Goal: Task Accomplishment & Management: Complete application form

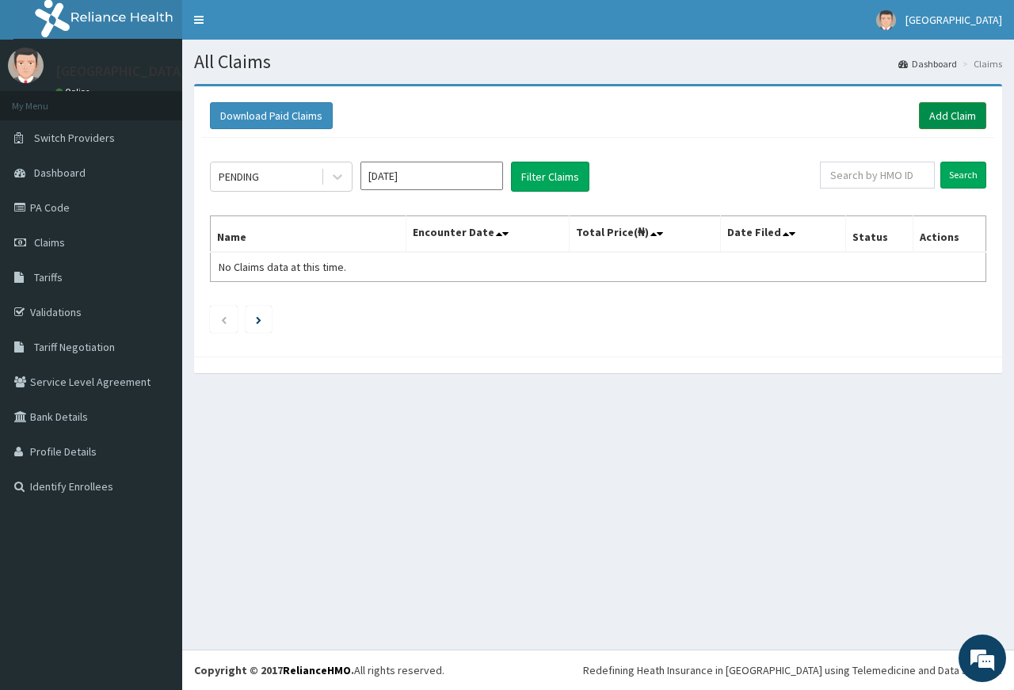
click at [941, 113] on link "Add Claim" at bounding box center [952, 115] width 67 height 27
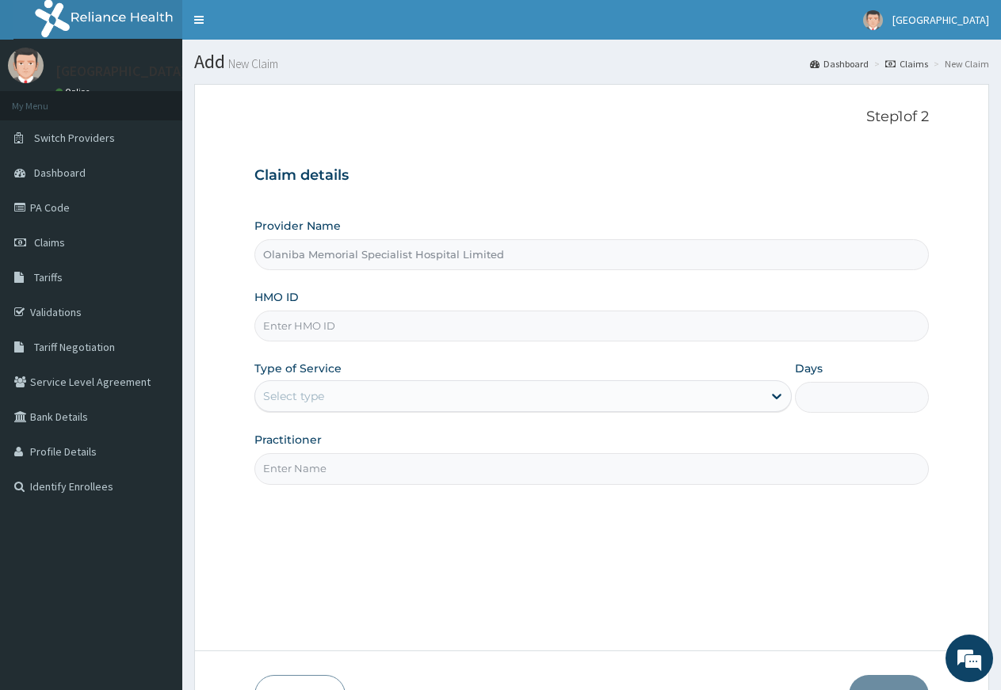
click at [368, 331] on input "HMO ID" at bounding box center [591, 326] width 674 height 31
type input "FHM/10005/A"
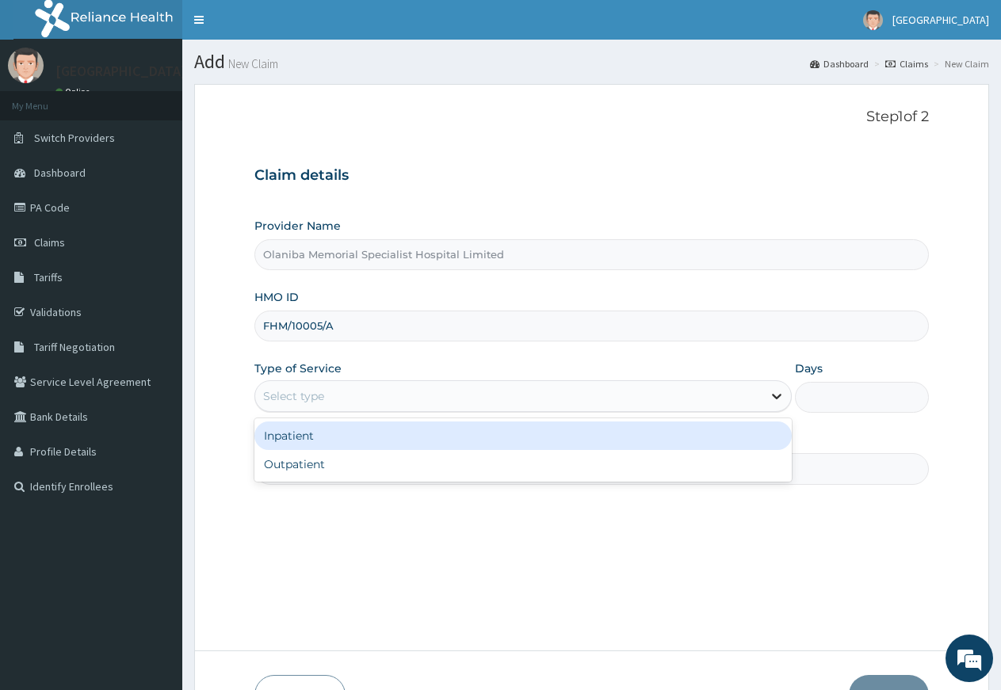
click at [771, 395] on icon at bounding box center [777, 396] width 16 height 16
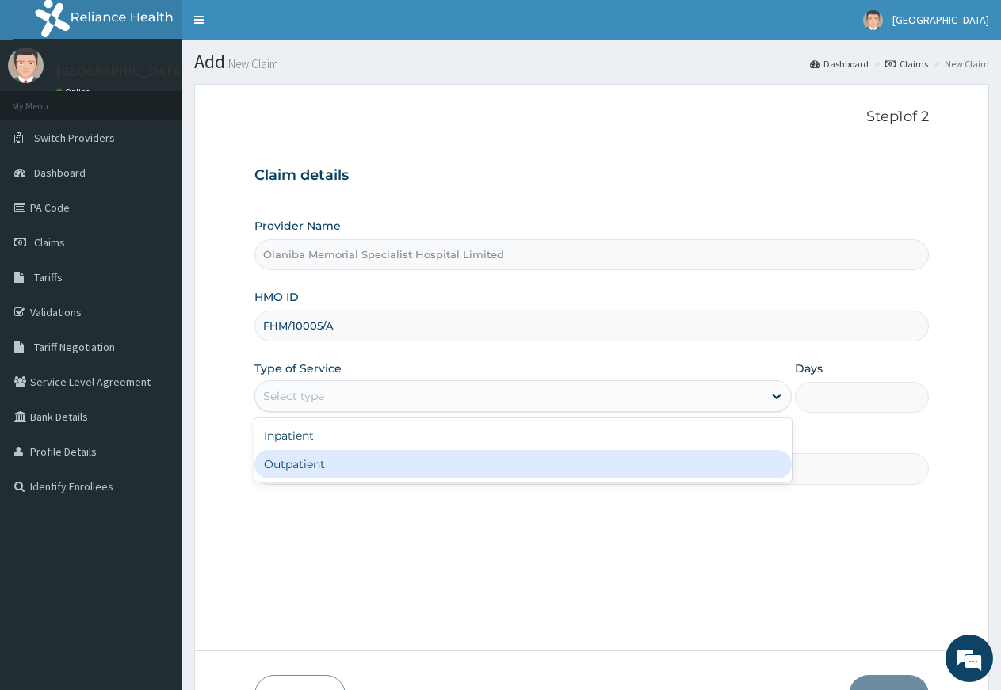
click at [439, 467] on div "Outpatient" at bounding box center [522, 464] width 536 height 29
type input "1"
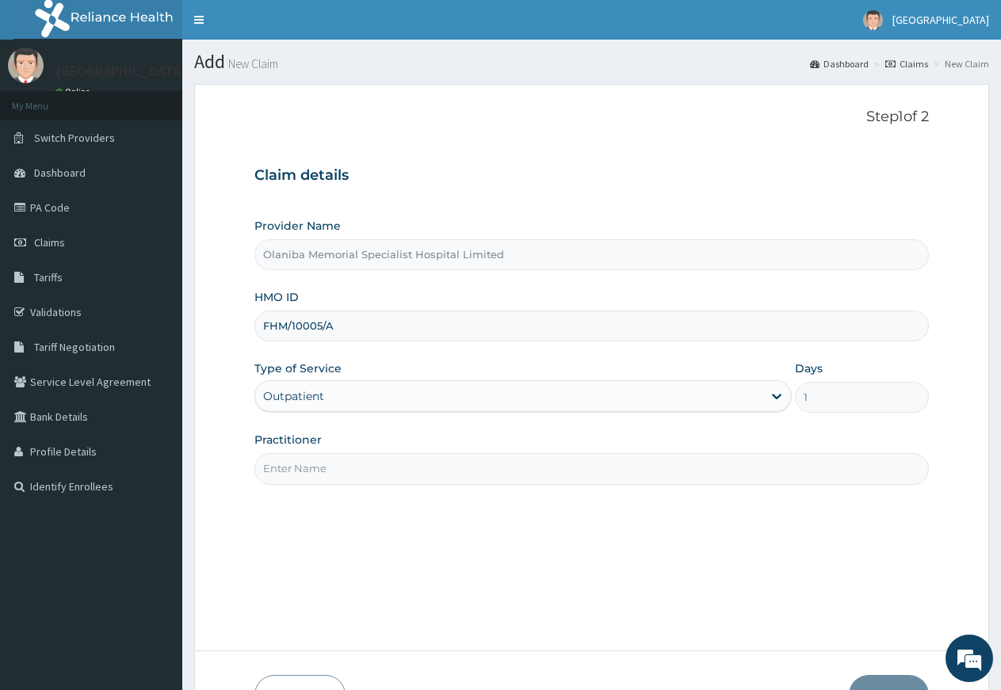
click at [402, 466] on input "Practitioner" at bounding box center [591, 468] width 674 height 31
type input "G"
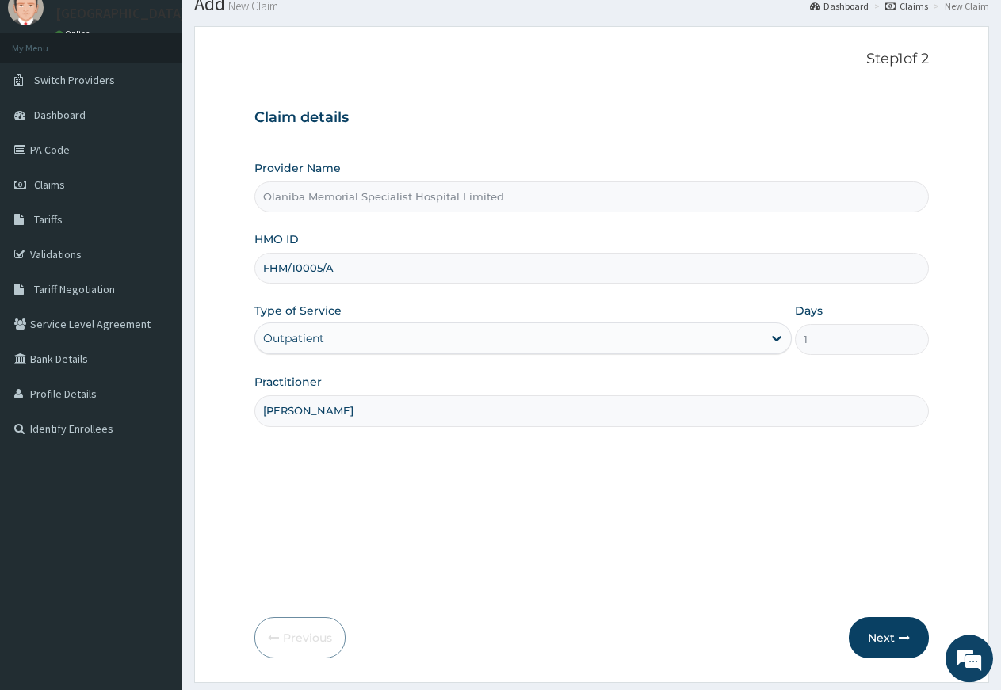
scroll to position [103, 0]
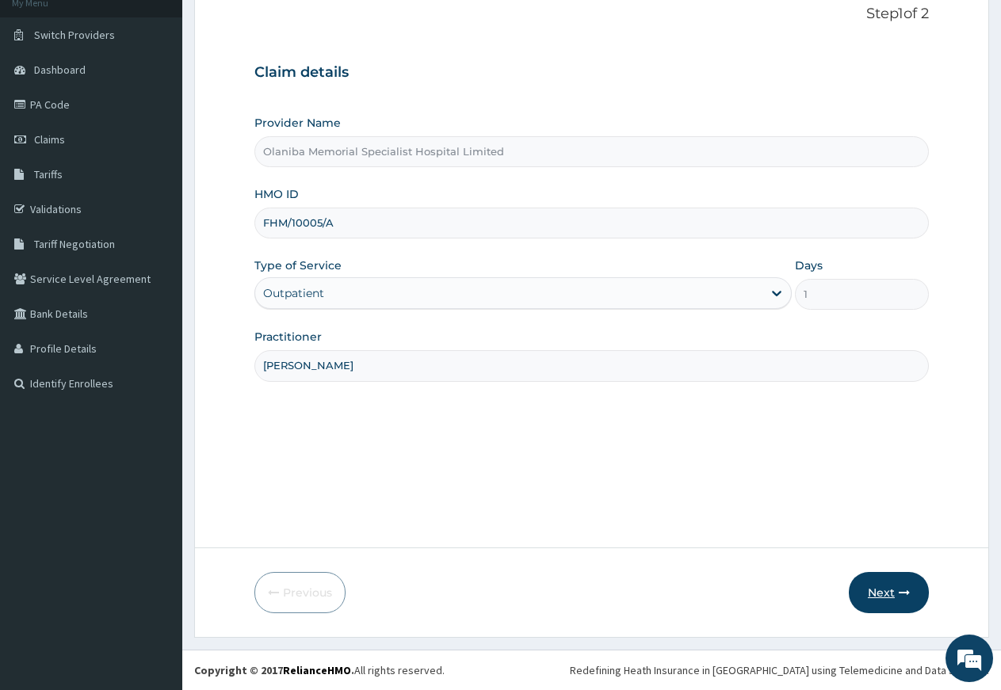
type input "DR DARAMOLA"
click at [870, 586] on button "Next" at bounding box center [889, 592] width 80 height 41
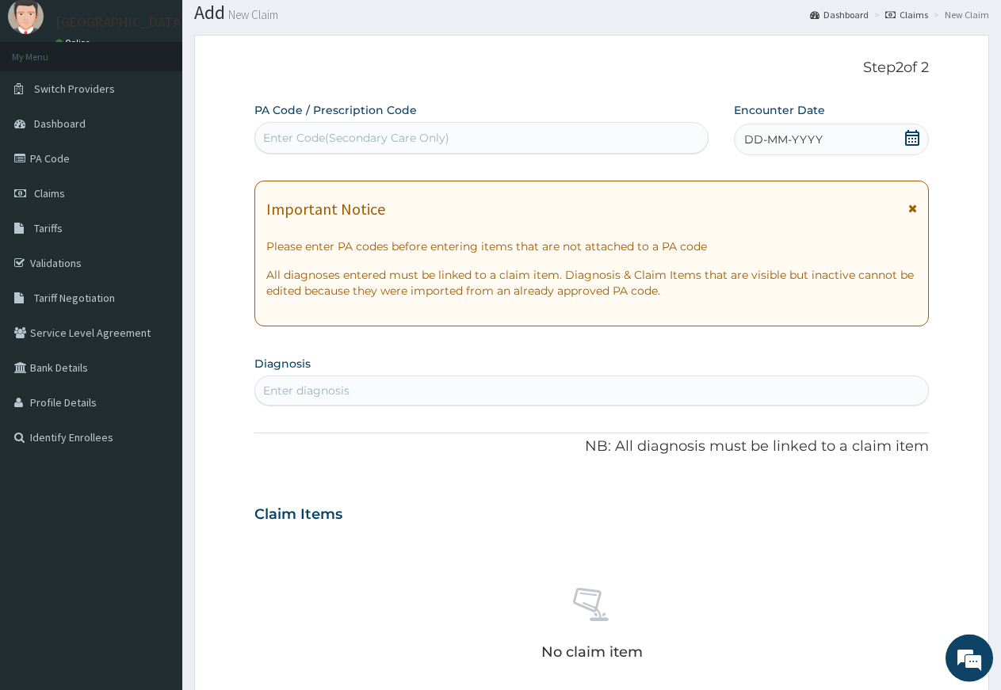
scroll to position [0, 0]
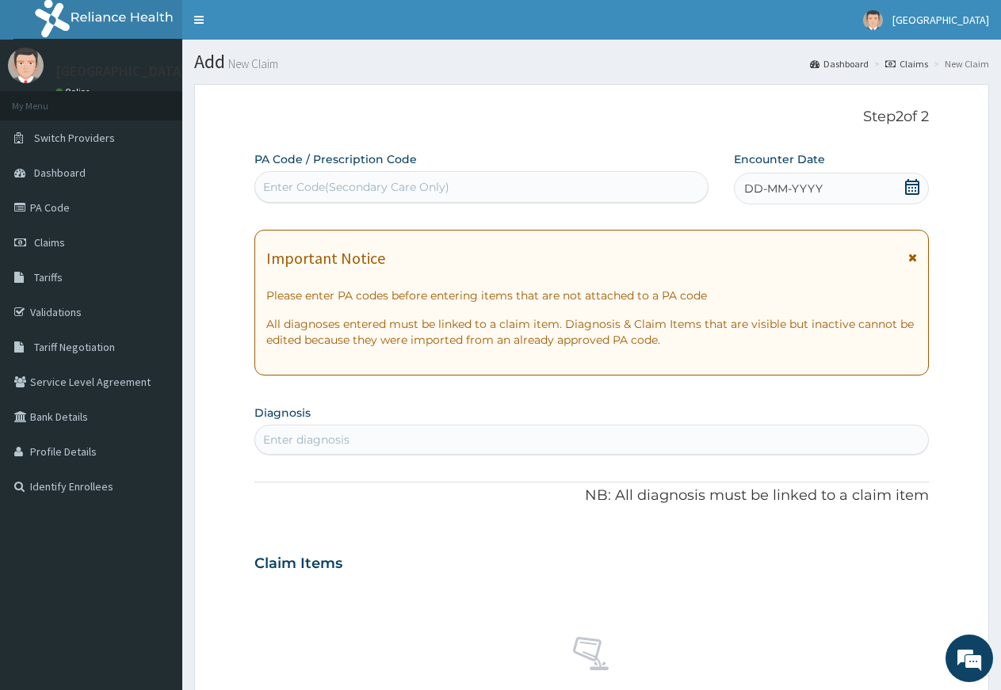
click at [552, 187] on div "Enter Code(Secondary Care Only)" at bounding box center [481, 186] width 452 height 25
click at [911, 184] on icon at bounding box center [912, 187] width 14 height 16
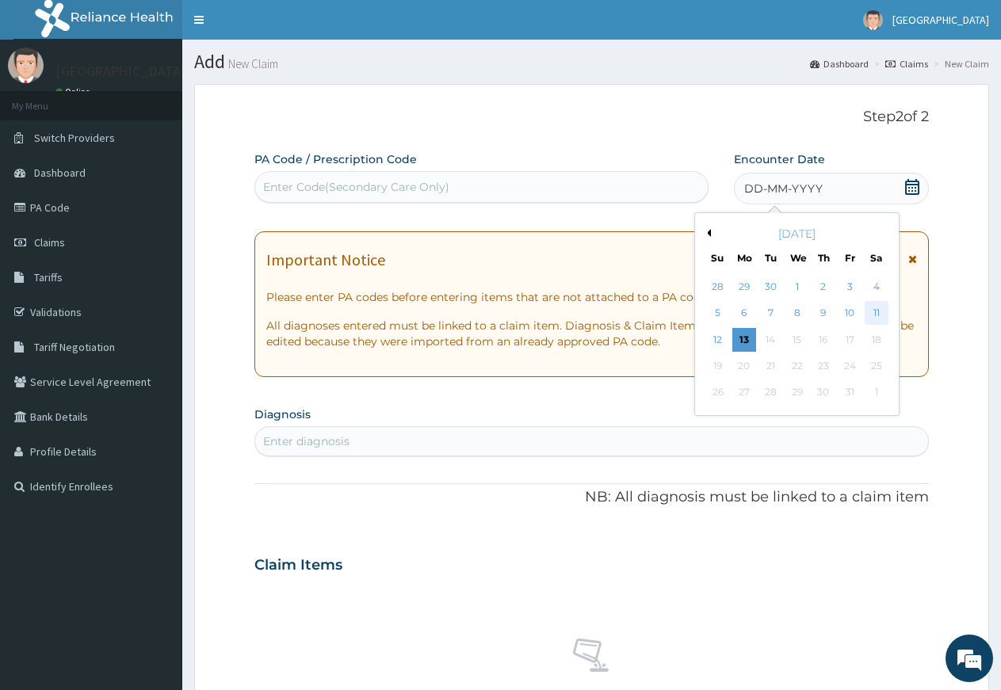
click at [877, 312] on div "11" at bounding box center [877, 314] width 24 height 24
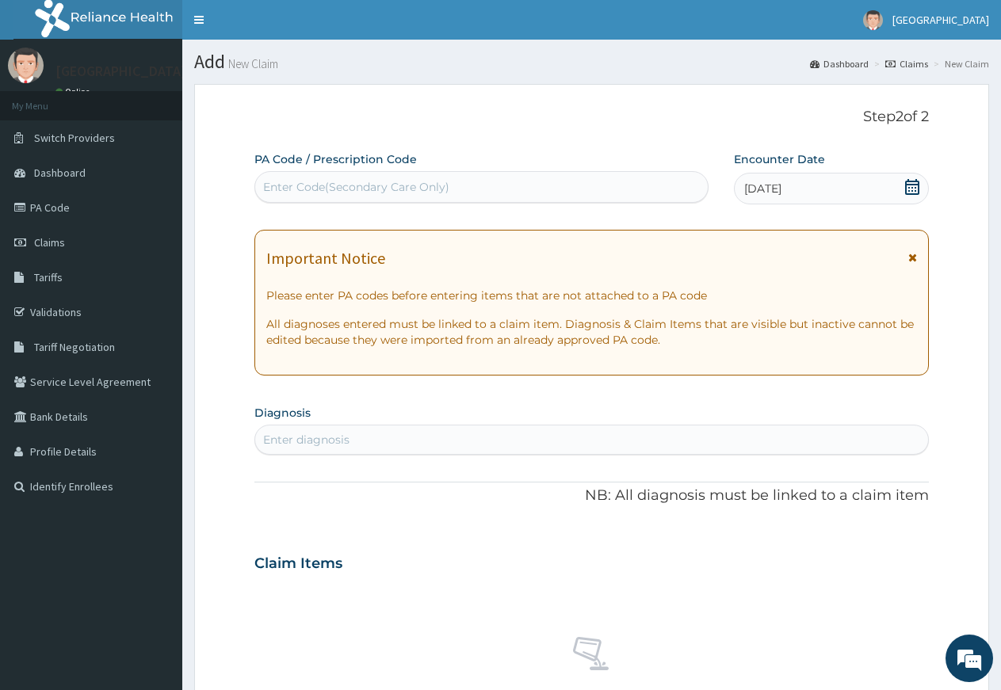
click at [330, 436] on div "Enter diagnosis" at bounding box center [306, 440] width 86 height 16
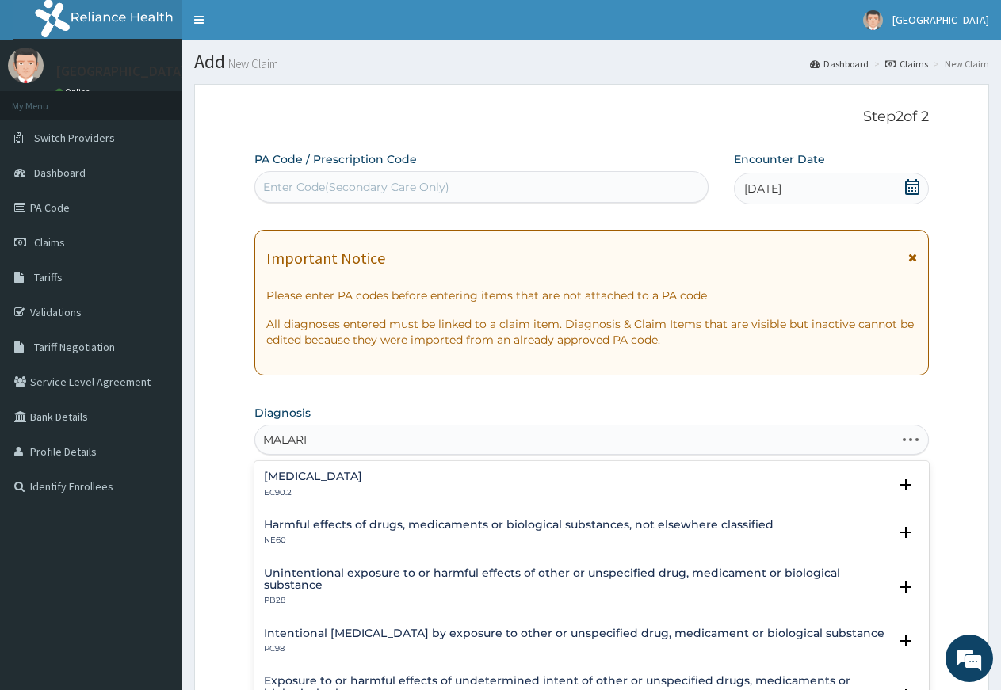
type input "MALARIA"
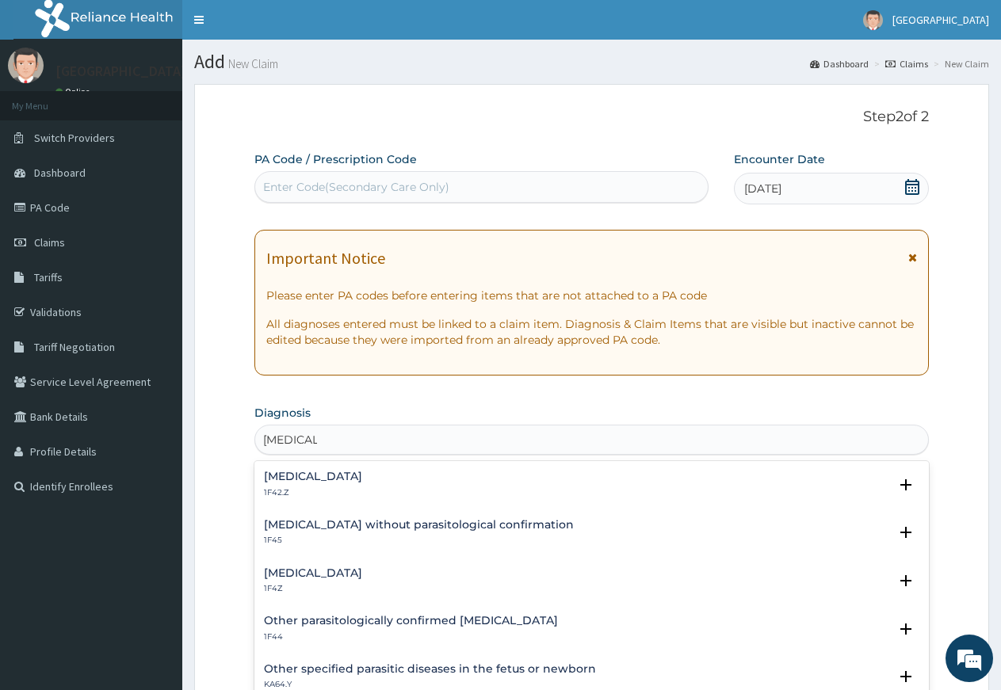
click at [315, 571] on h4 "Malaria, unspecified" at bounding box center [313, 573] width 98 height 12
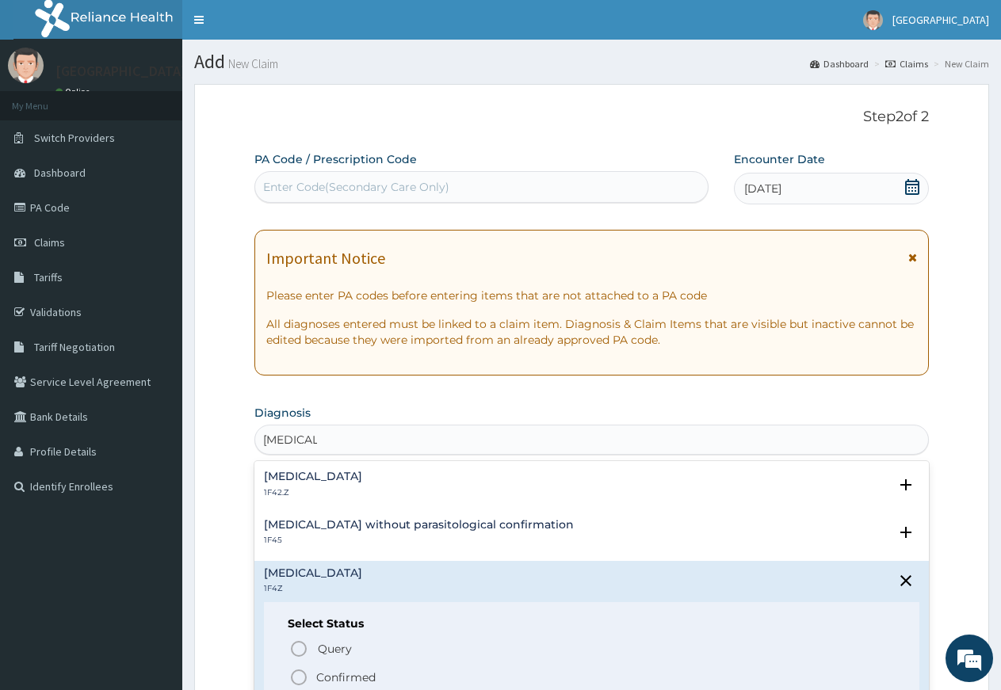
click at [303, 676] on icon "status option filled" at bounding box center [298, 677] width 19 height 19
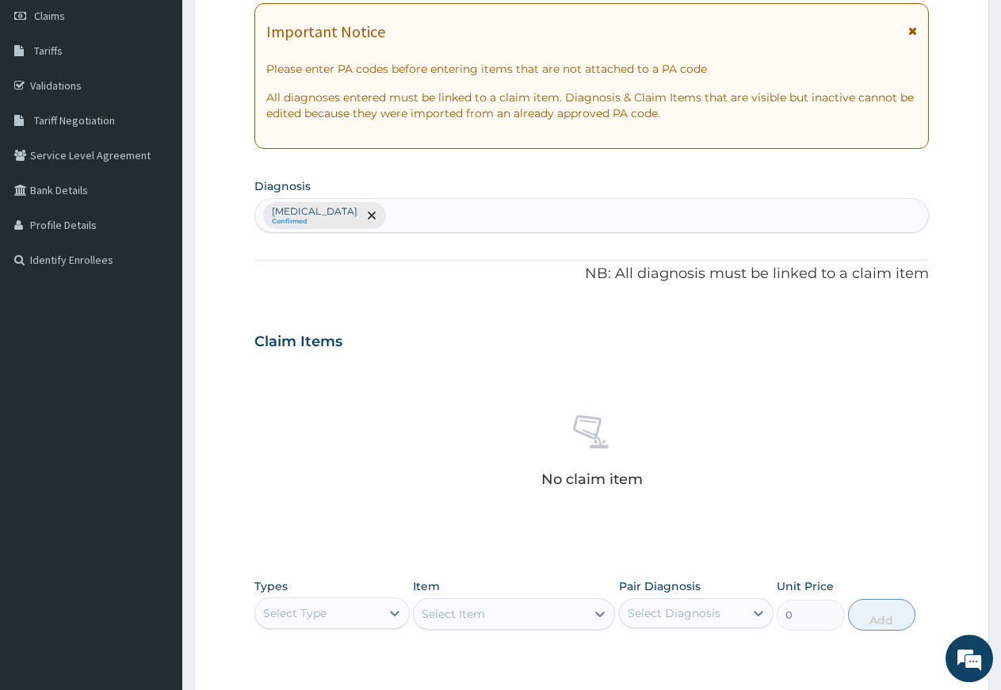
scroll to position [323, 0]
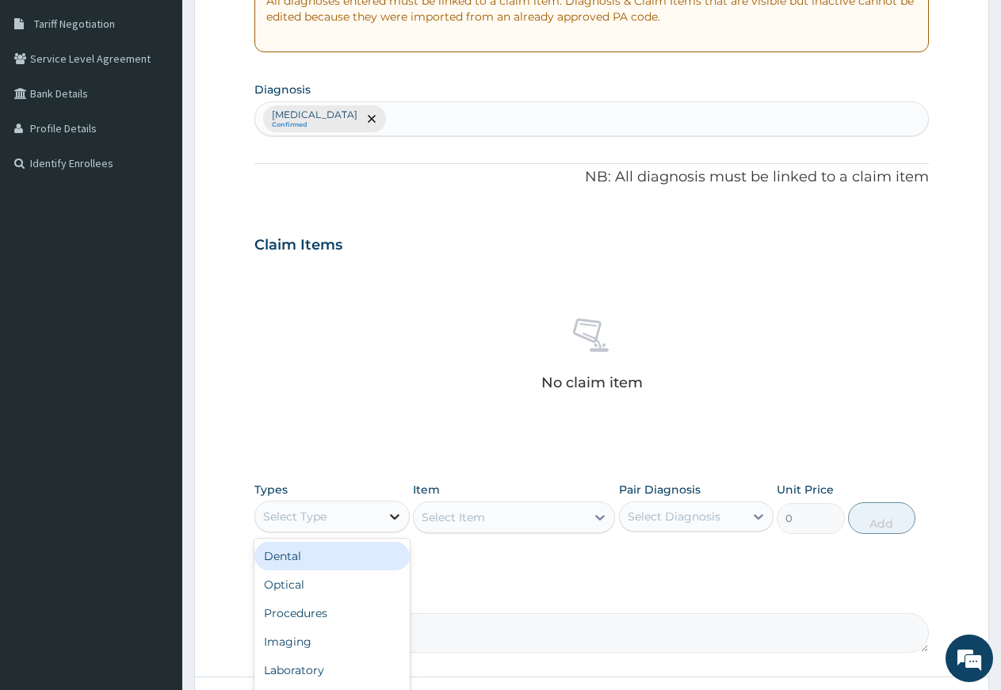
click at [399, 517] on icon at bounding box center [395, 517] width 16 height 16
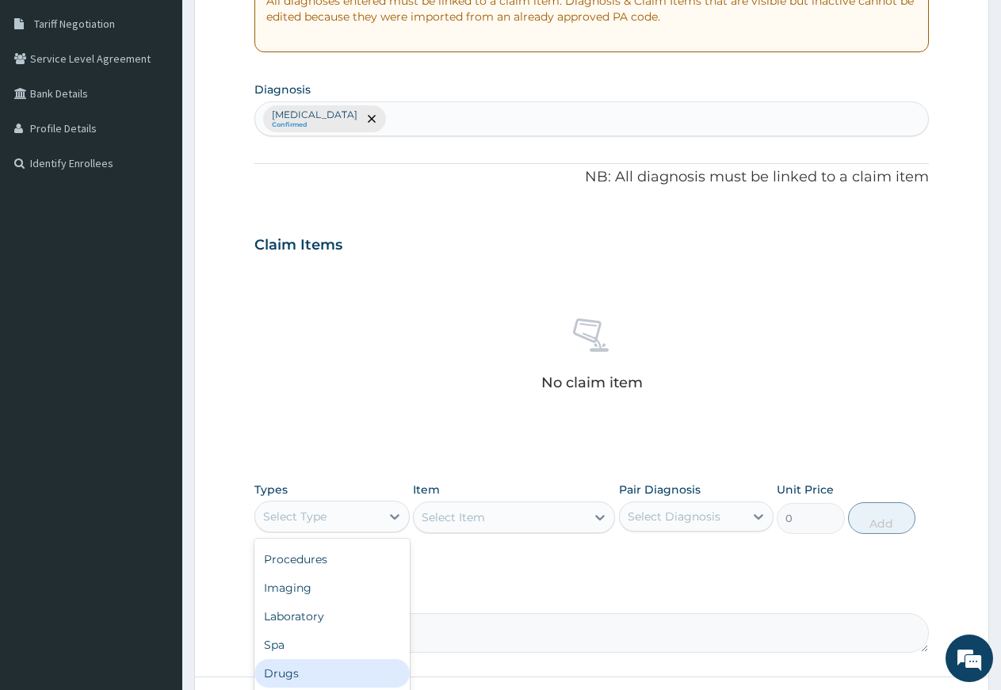
click at [294, 677] on div "Drugs" at bounding box center [331, 673] width 155 height 29
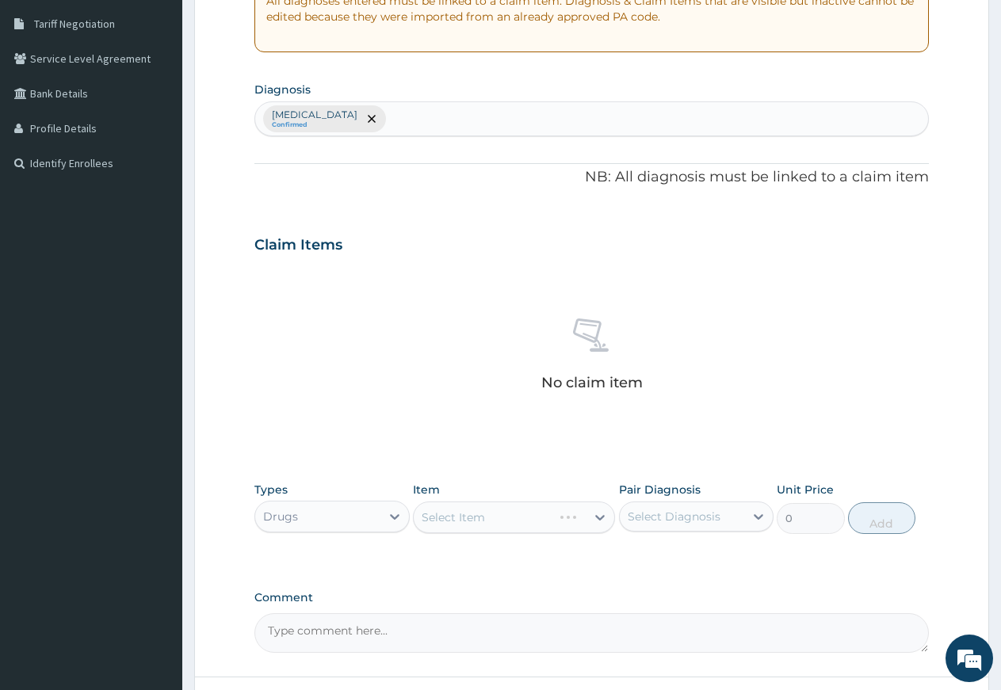
click at [600, 520] on div "Select Item" at bounding box center [514, 518] width 202 height 32
click at [468, 516] on div "Select Item" at bounding box center [514, 518] width 202 height 32
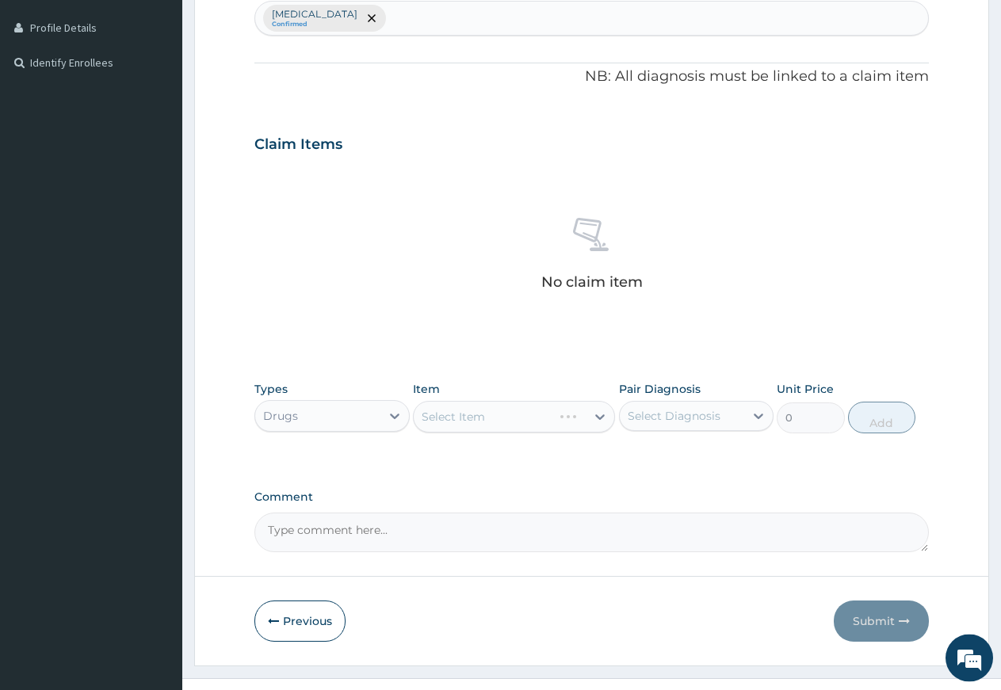
scroll to position [452, 0]
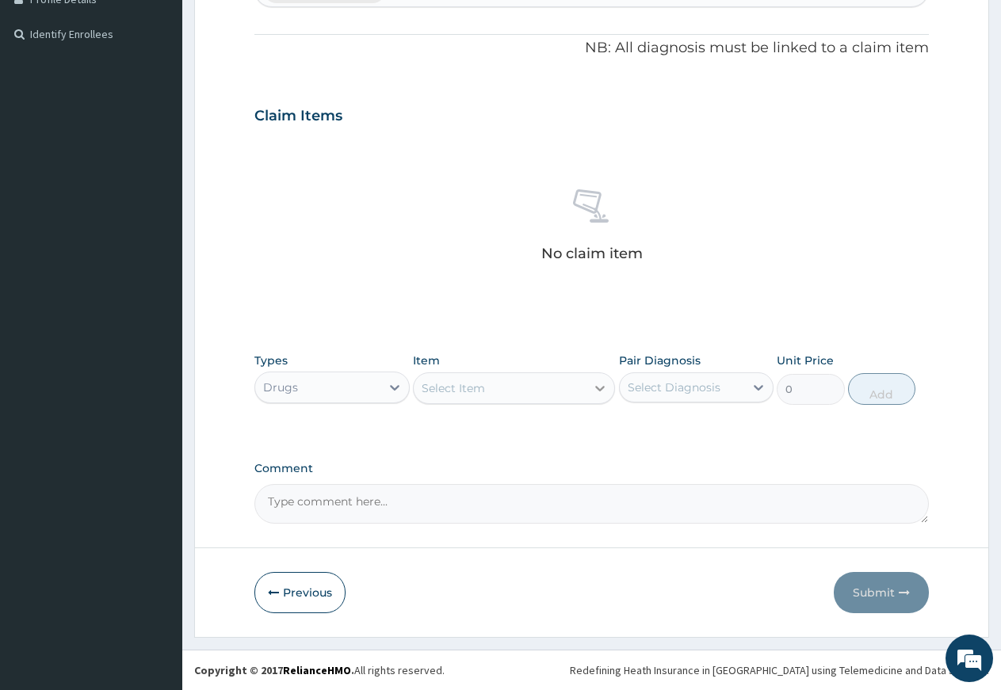
click at [601, 391] on icon at bounding box center [600, 389] width 10 height 6
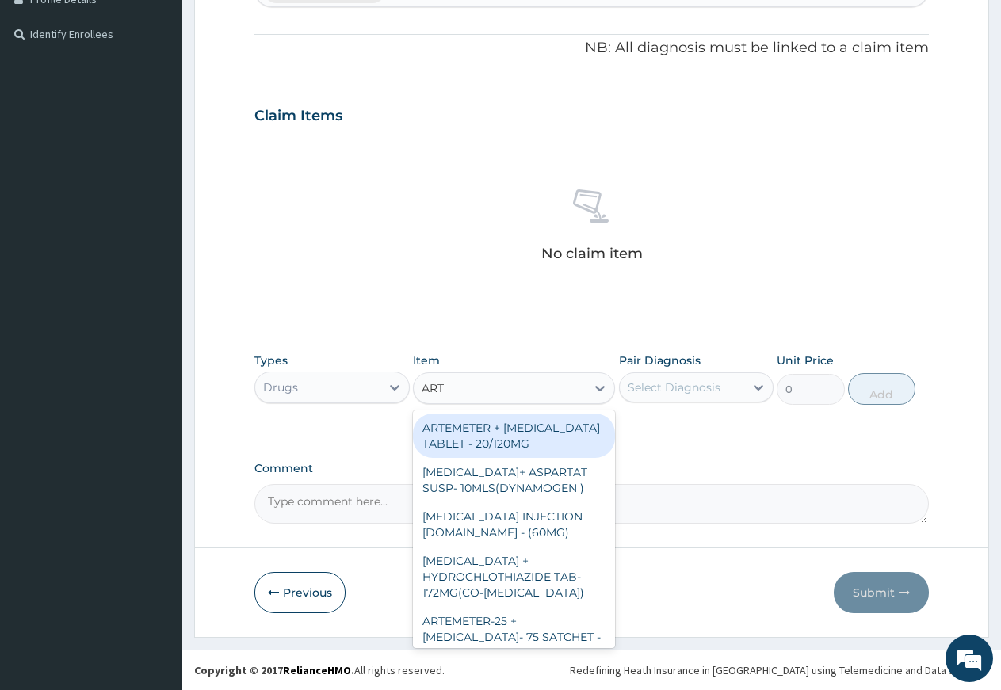
type input "ARTE"
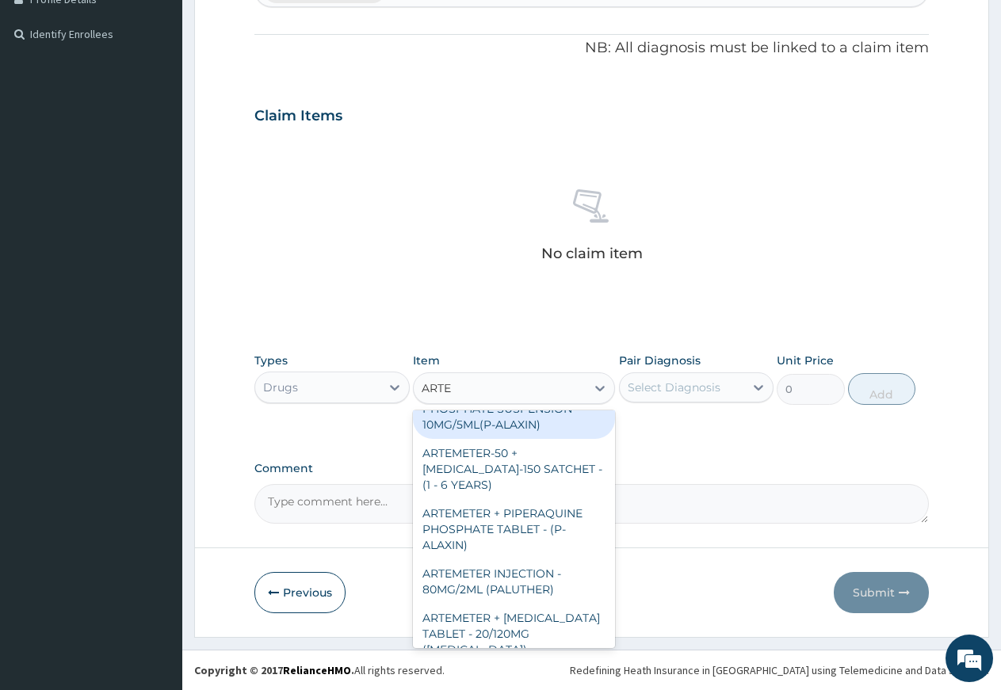
scroll to position [556, 0]
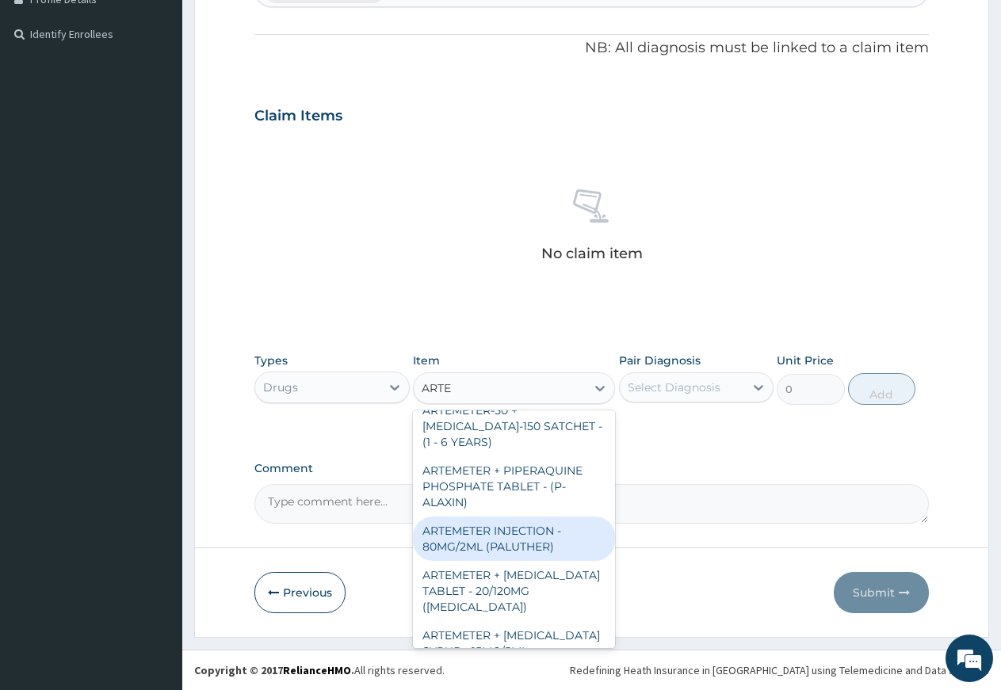
click at [514, 561] on div "ARTEMETER INJECTION - 80MG/2ML (PALUTHER)" at bounding box center [514, 539] width 202 height 44
type input "800"
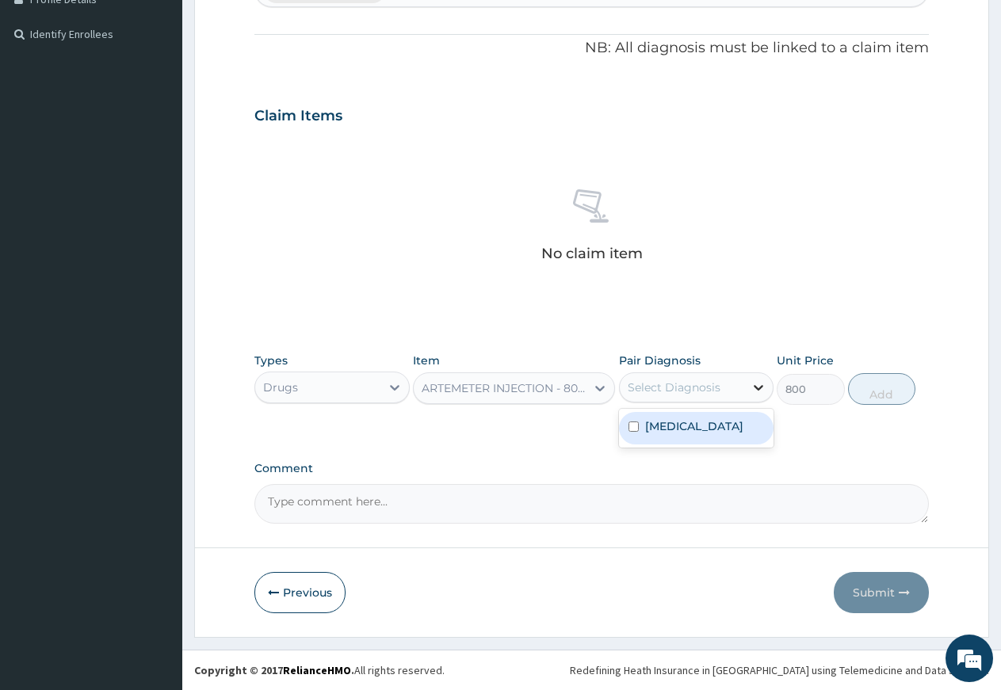
click at [760, 381] on icon at bounding box center [758, 388] width 16 height 16
click at [636, 429] on input "checkbox" at bounding box center [633, 427] width 10 height 10
checkbox input "true"
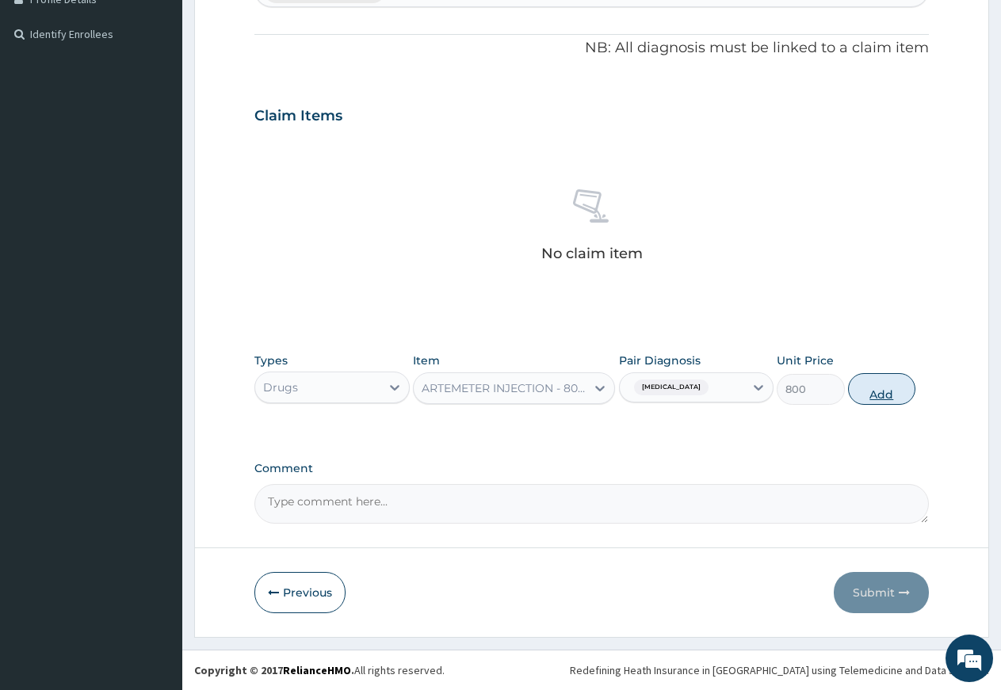
click at [888, 389] on button "Add" at bounding box center [881, 389] width 67 height 32
type input "0"
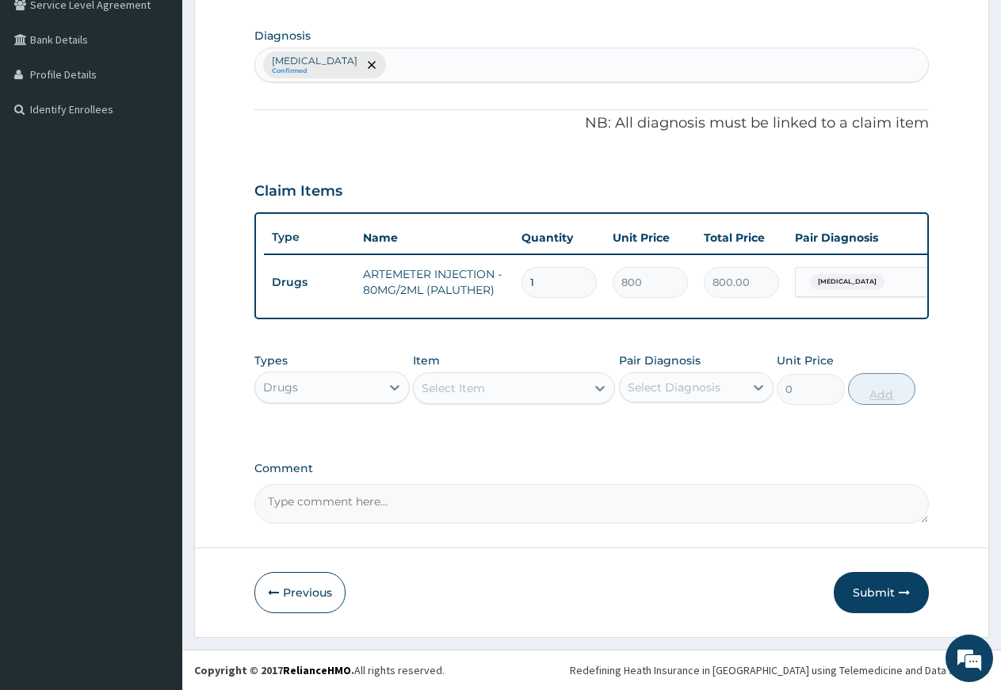
scroll to position [391, 0]
type input "0.00"
type input "3"
type input "2400.00"
type input "3"
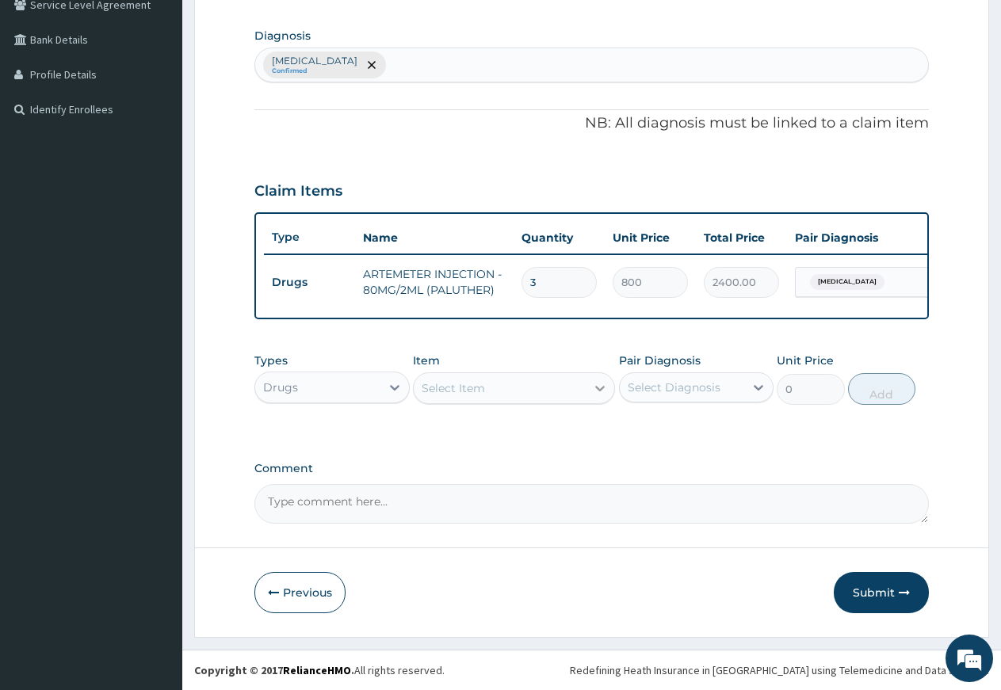
click at [603, 389] on icon at bounding box center [600, 388] width 16 height 16
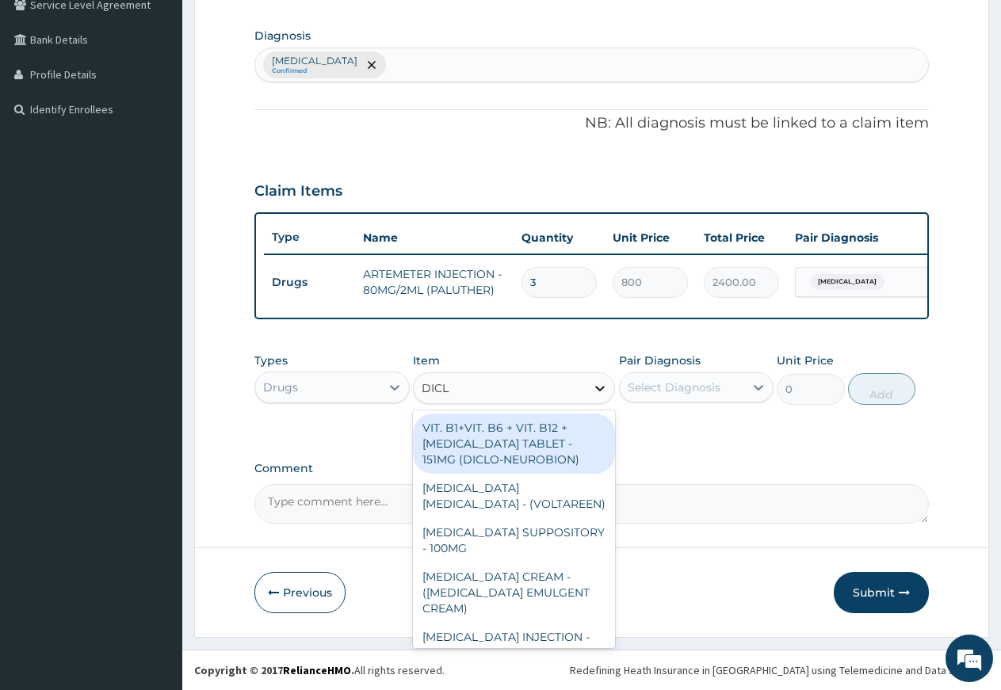
type input "DICLO"
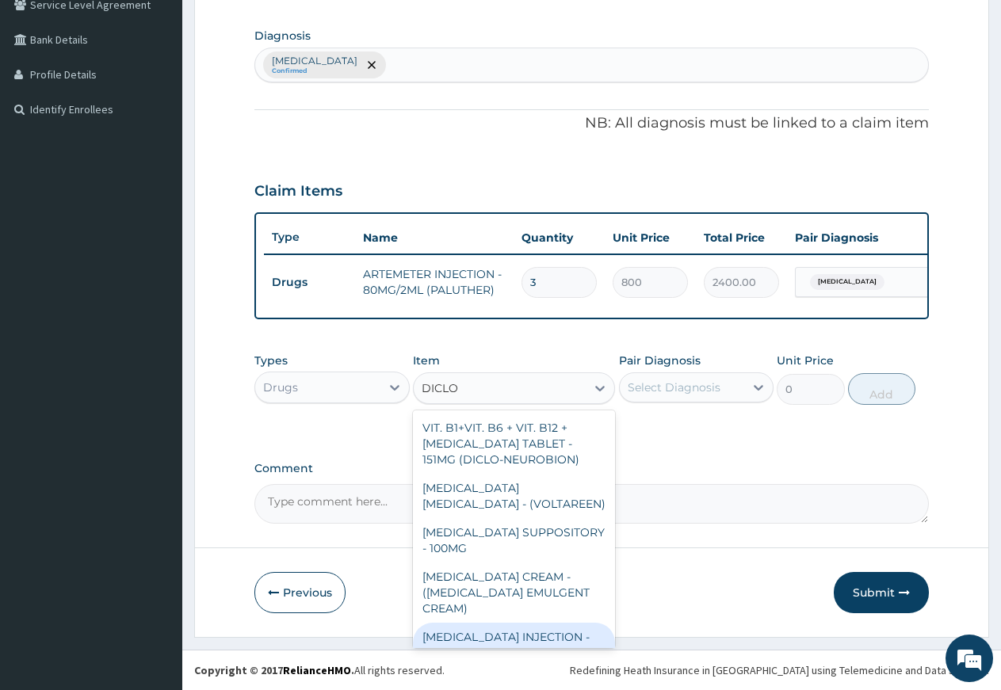
scroll to position [43, 0]
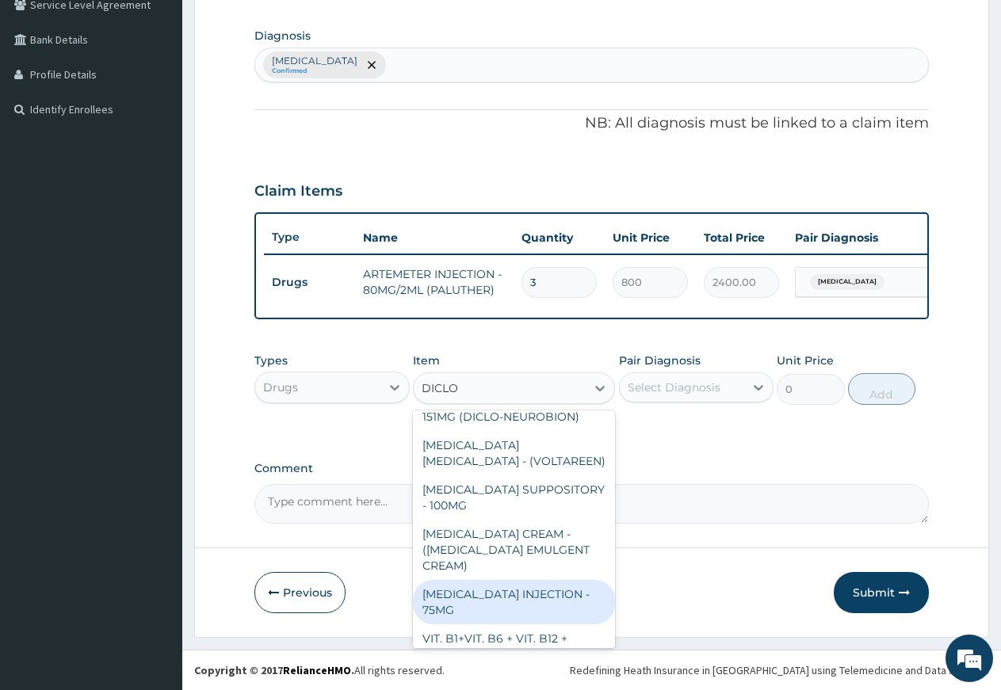
click at [524, 598] on div "DICLOFENAC INJECTION - 75MG" at bounding box center [514, 602] width 202 height 44
type input "480"
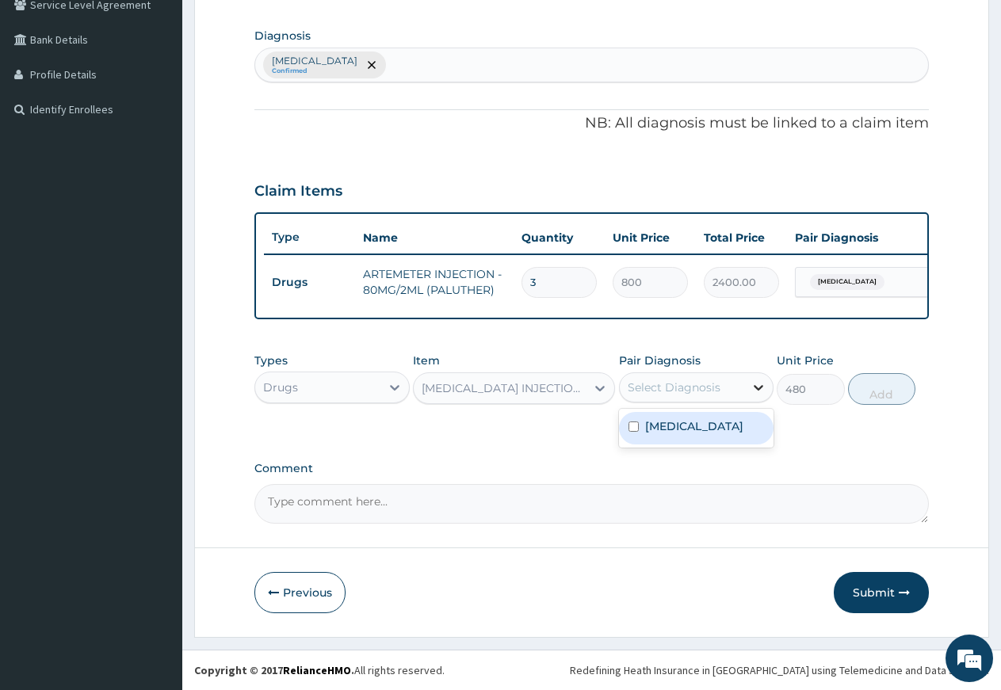
click at [753, 388] on icon at bounding box center [758, 388] width 16 height 16
click at [674, 433] on label "Malaria, unspecified" at bounding box center [694, 426] width 98 height 16
checkbox input "true"
click at [888, 398] on button "Add" at bounding box center [881, 389] width 67 height 32
type input "0"
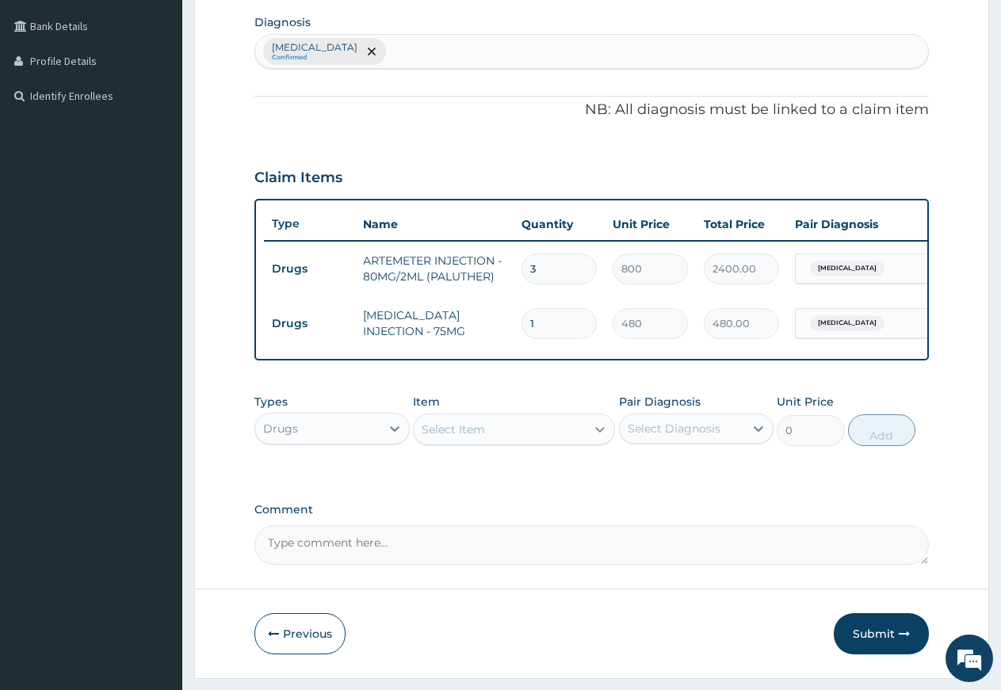
click at [605, 437] on icon at bounding box center [600, 430] width 16 height 16
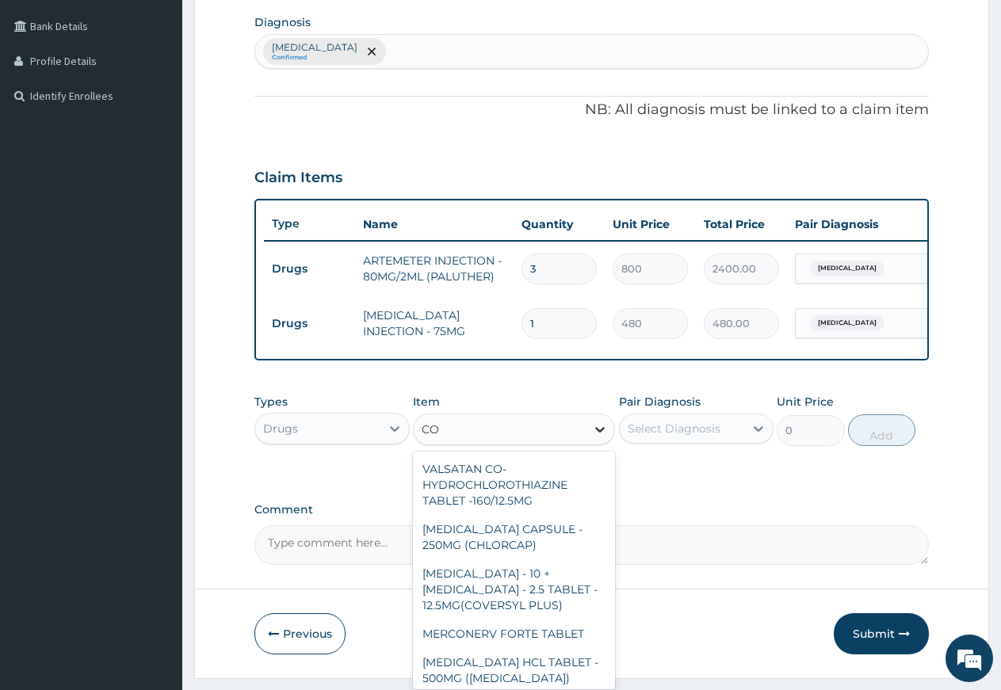
type input "C"
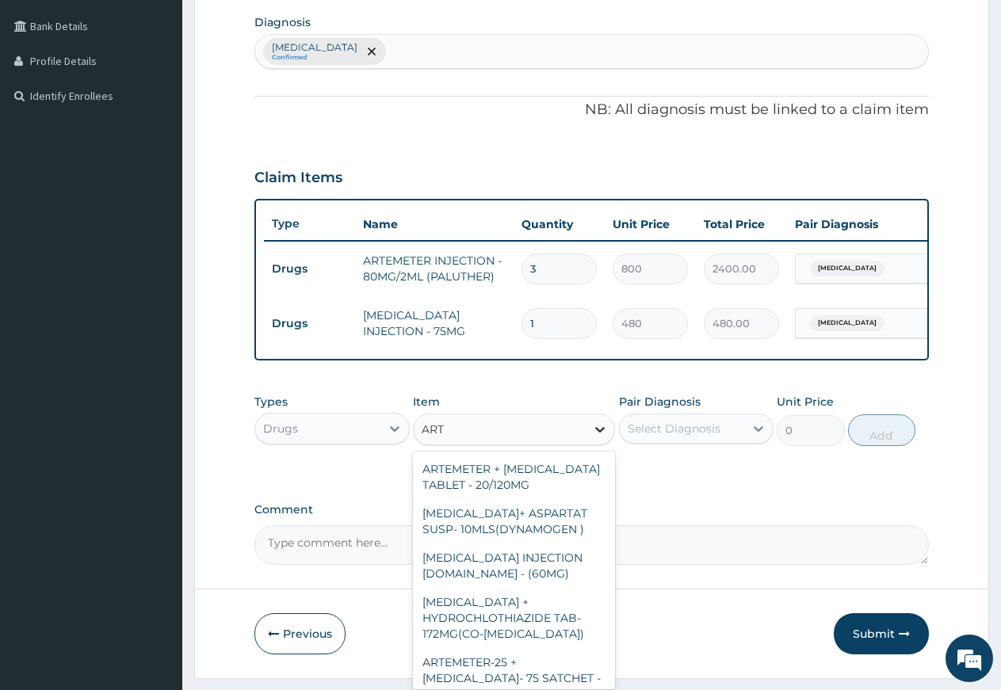
type input "ARTE"
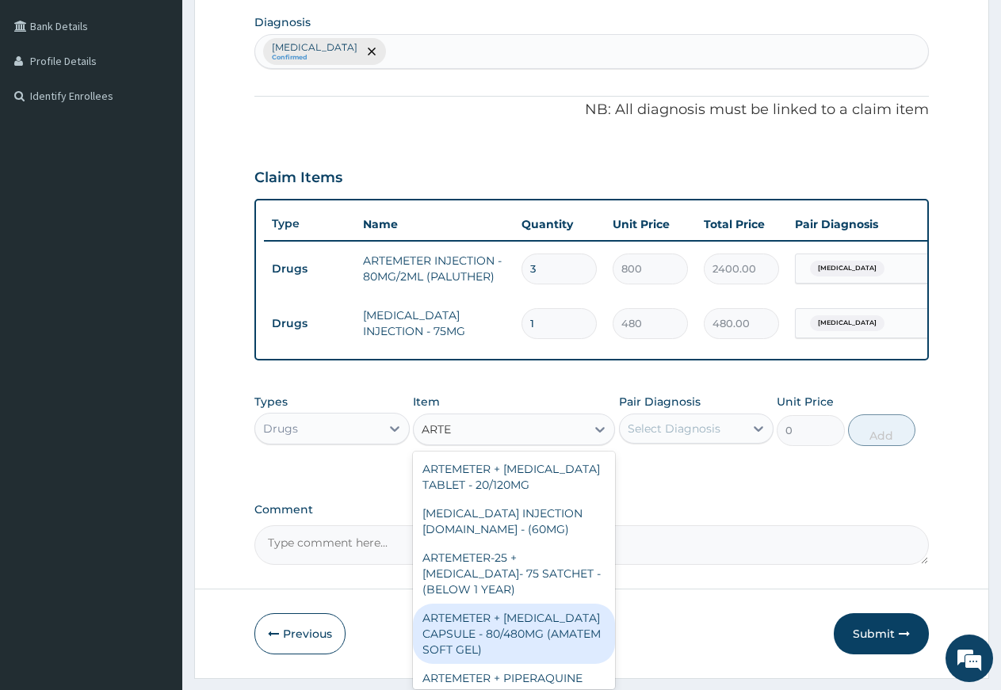
click at [512, 664] on div "ARTEMETER + LUMEFANTRINE CAPSULE - 80/480MG (AMATEM SOFT GEL)" at bounding box center [514, 634] width 202 height 60
type input "480"
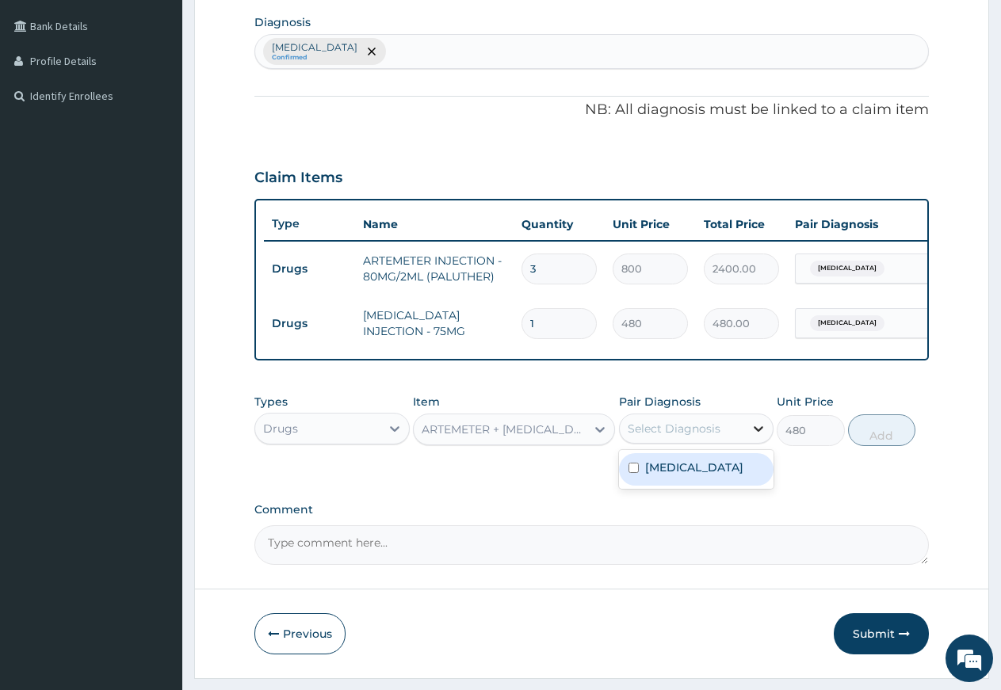
click at [759, 437] on icon at bounding box center [758, 429] width 16 height 16
click at [638, 473] on input "checkbox" at bounding box center [633, 468] width 10 height 10
checkbox input "true"
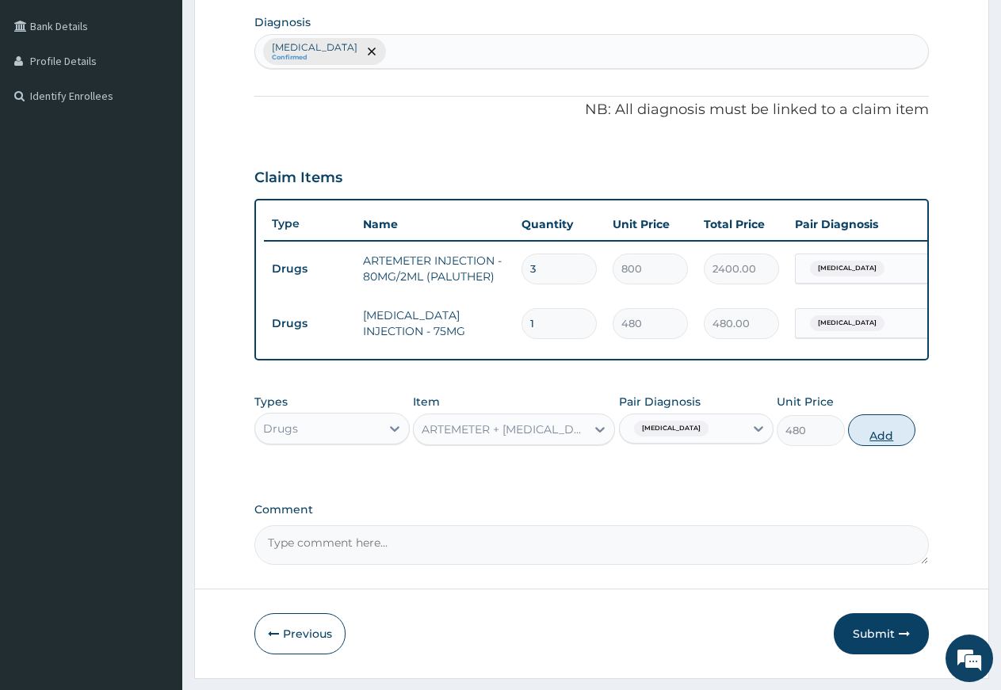
click at [884, 444] on button "Add" at bounding box center [881, 430] width 67 height 32
type input "0"
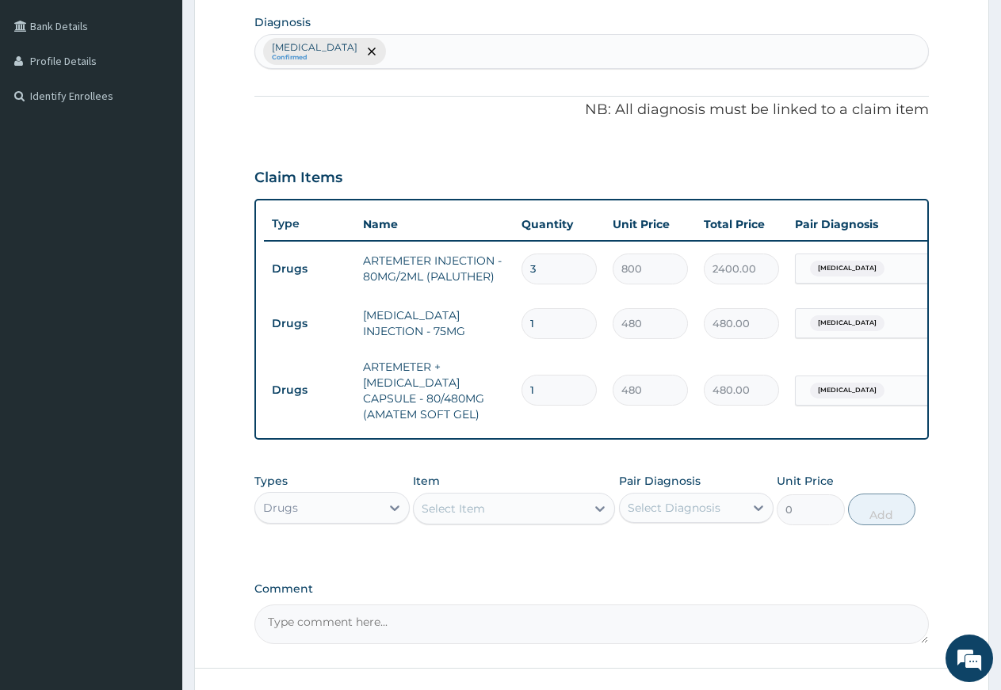
drag, startPoint x: 554, startPoint y: 399, endPoint x: 533, endPoint y: 395, distance: 20.8
click at [533, 395] on input "1" at bounding box center [558, 390] width 75 height 31
type input "0.00"
type input "6"
type input "2880.00"
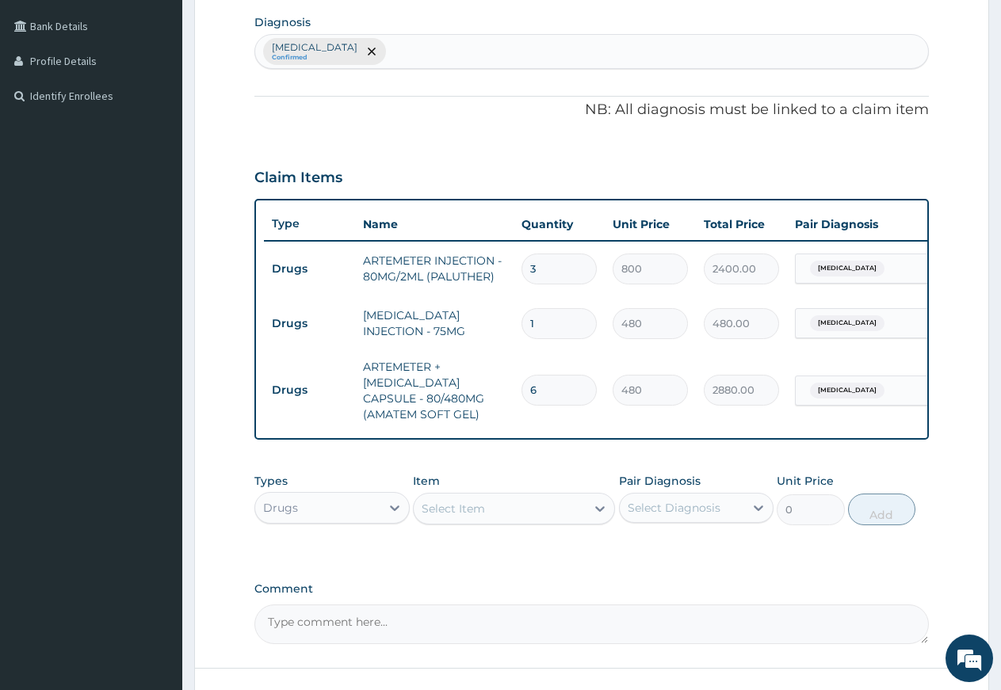
type input "6"
click at [602, 512] on icon at bounding box center [600, 509] width 10 height 6
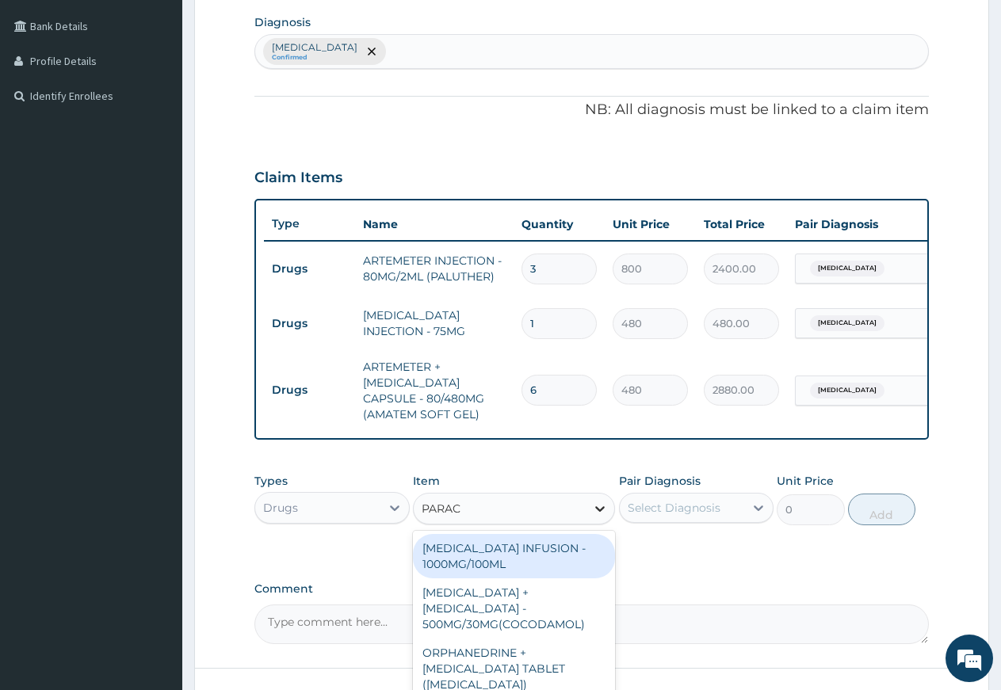
type input "PARACE"
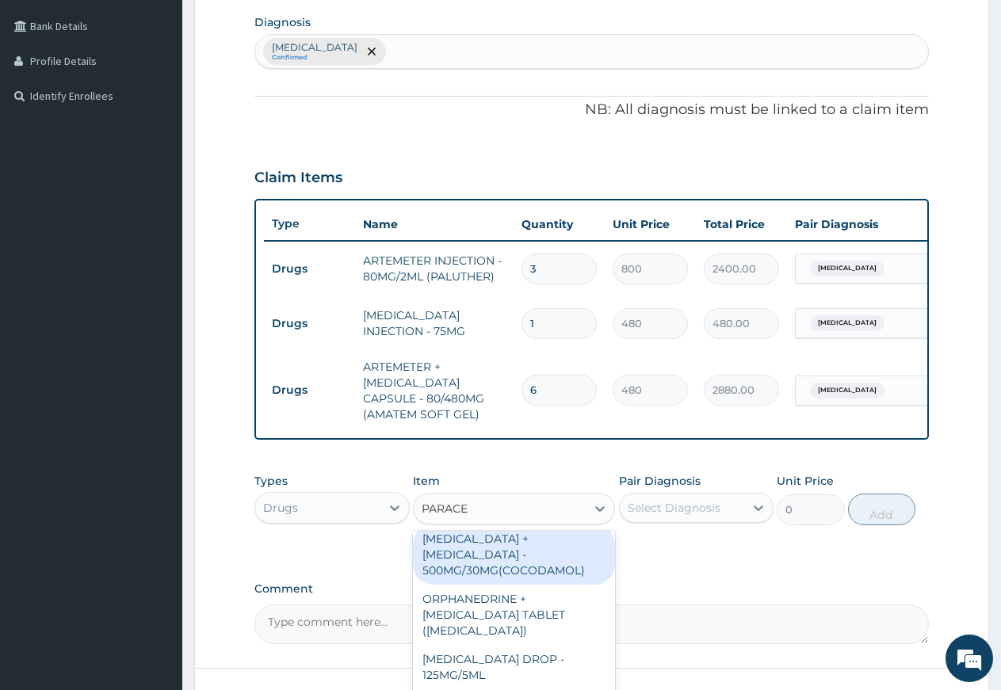
scroll to position [86, 0]
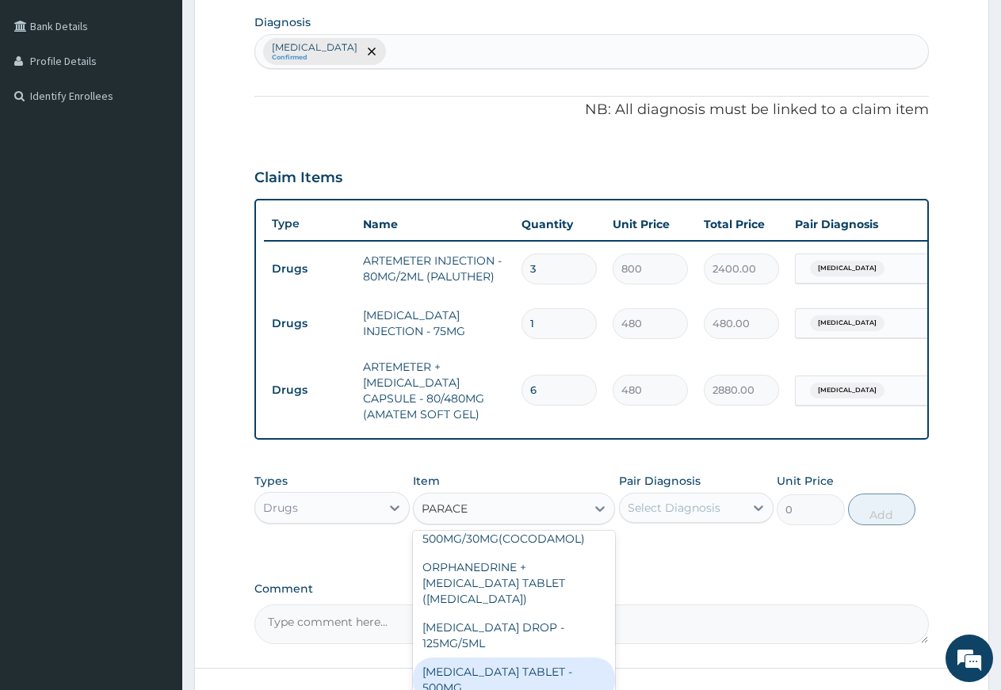
click at [514, 669] on div "PARACETAMOL TABLET - 500MG" at bounding box center [514, 680] width 202 height 44
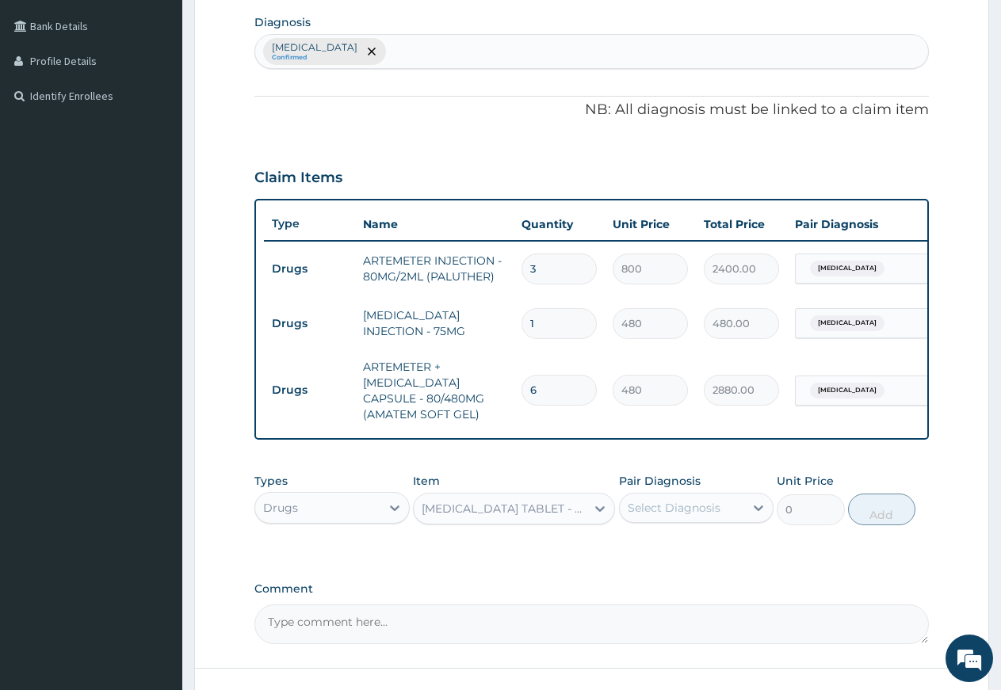
type input "38.400000000000006"
click at [754, 516] on icon at bounding box center [758, 508] width 16 height 16
click at [632, 552] on input "checkbox" at bounding box center [633, 547] width 10 height 10
checkbox input "true"
click at [880, 525] on button "Add" at bounding box center [881, 510] width 67 height 32
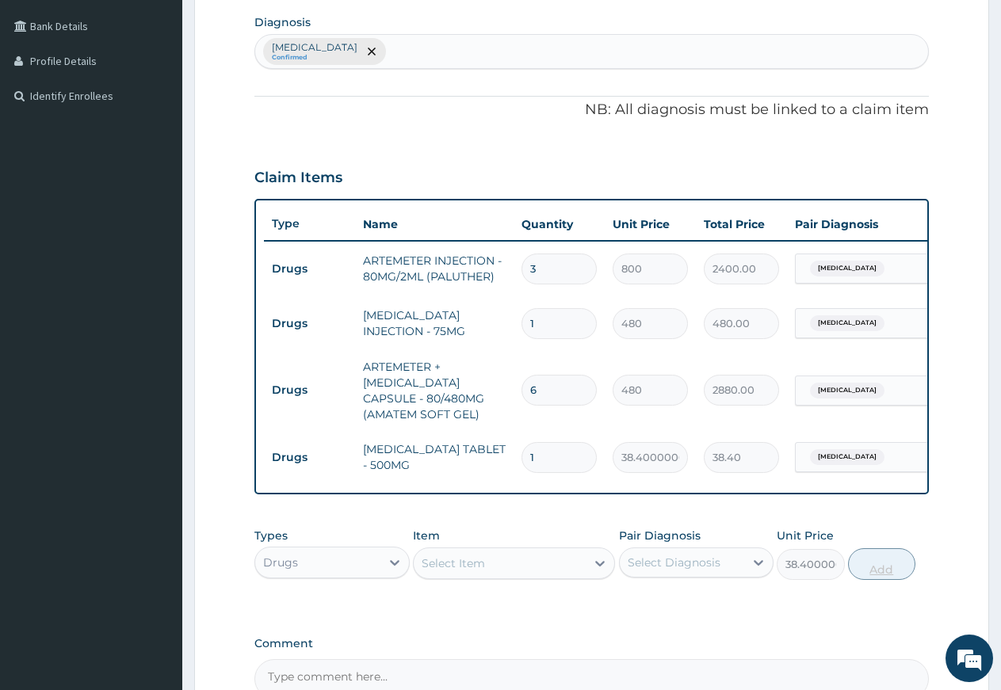
type input "0"
type input "18"
type input "691.20"
type input "18"
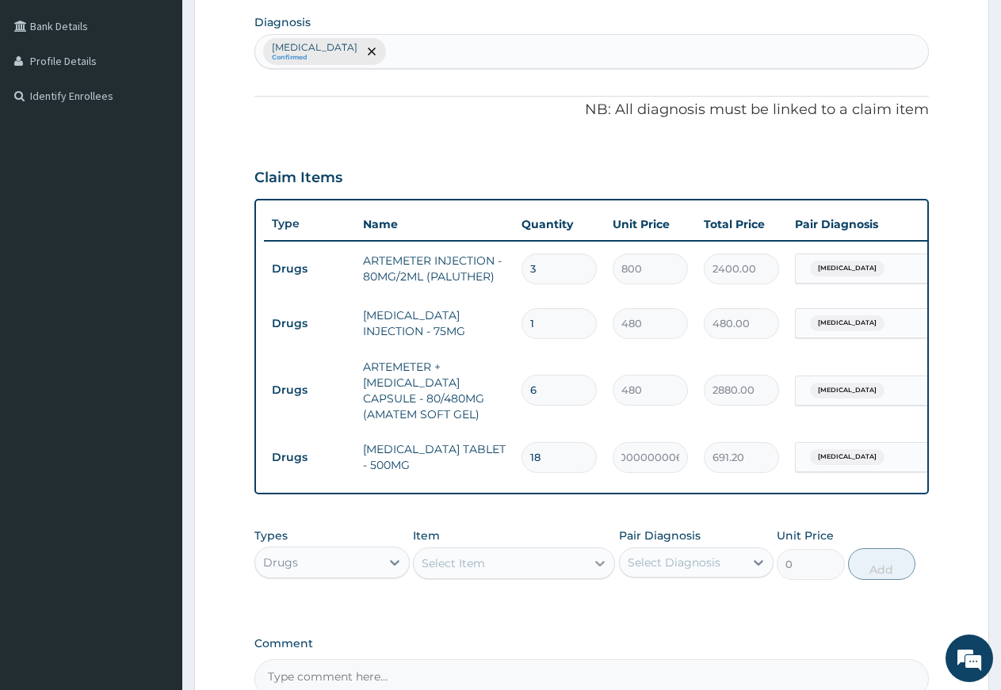
click at [607, 571] on icon at bounding box center [600, 564] width 16 height 16
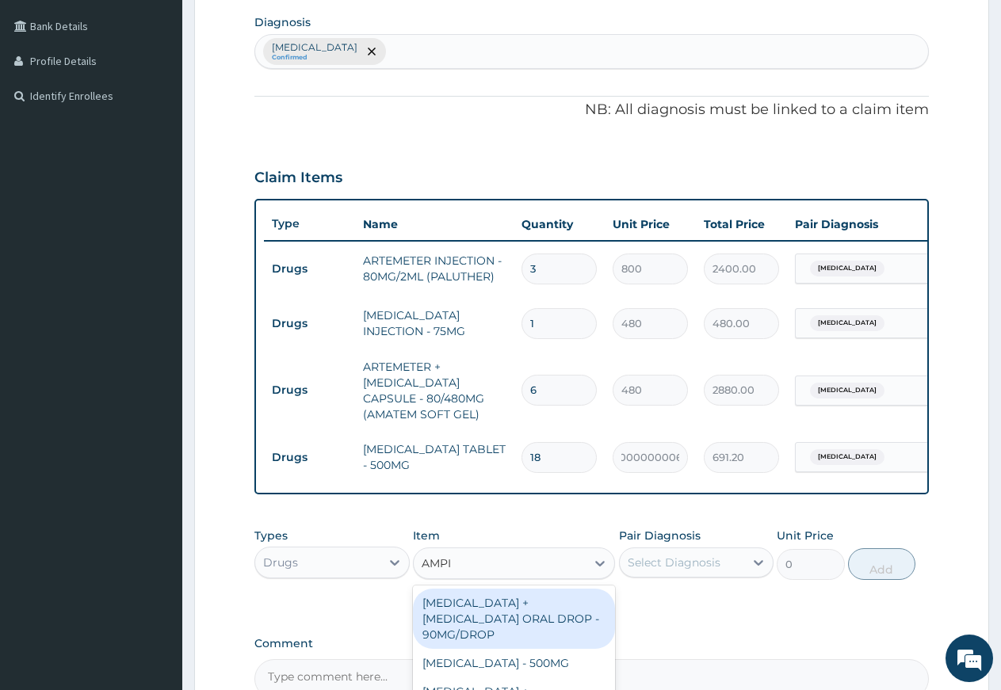
type input "AMPIC"
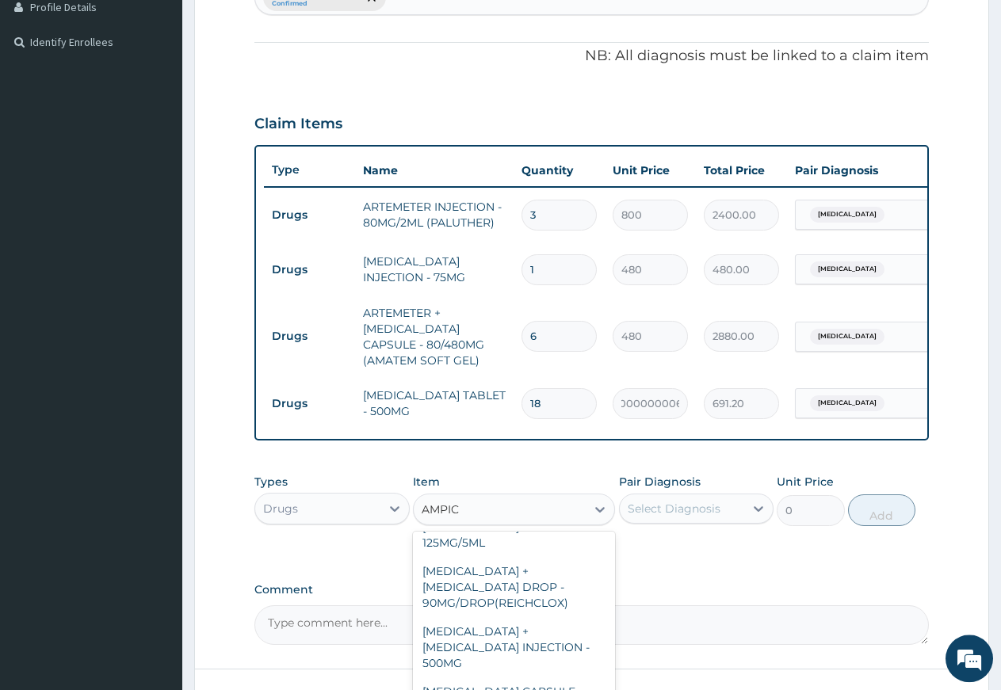
scroll to position [472, 0]
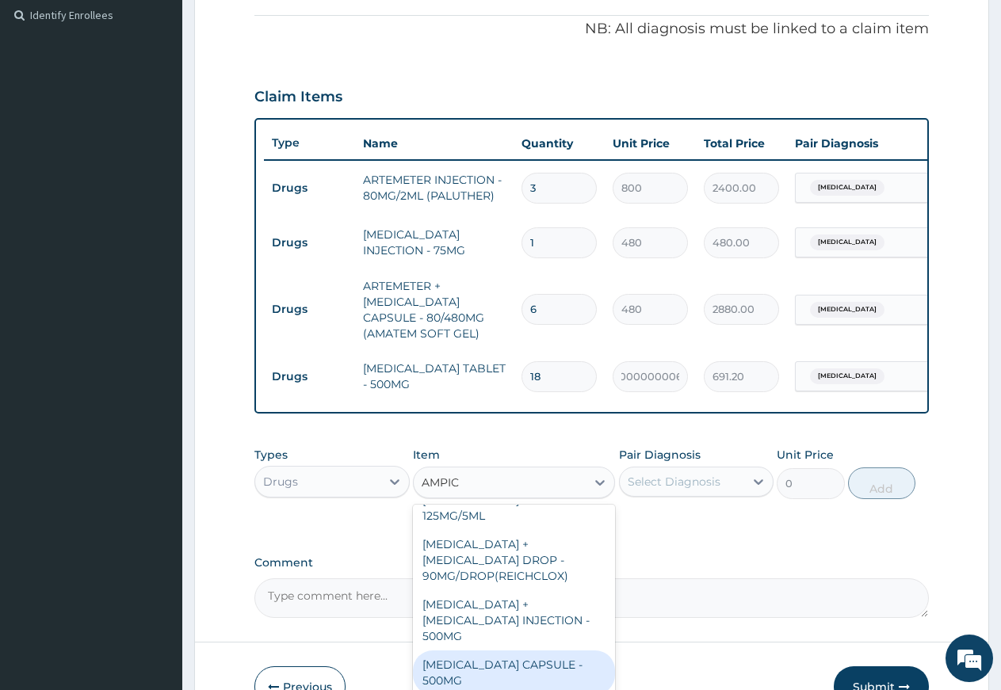
click at [528, 651] on div "AMPICILLIN CAPSULE - 500MG" at bounding box center [514, 673] width 202 height 44
type input "192"
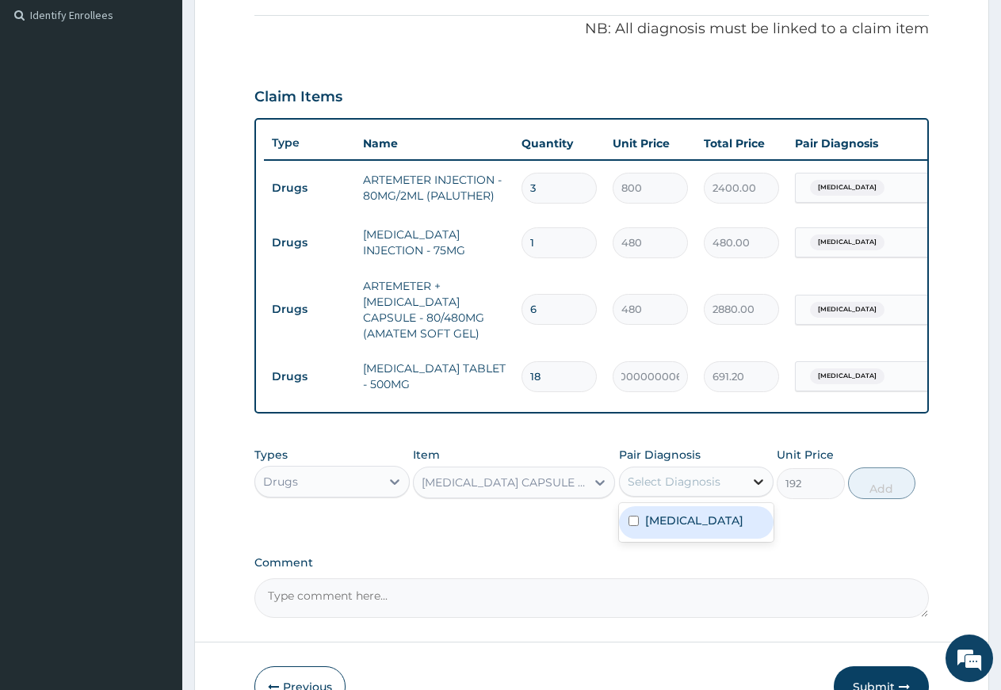
drag, startPoint x: 757, startPoint y: 493, endPoint x: 746, endPoint y: 500, distance: 13.2
click at [756, 490] on icon at bounding box center [758, 482] width 16 height 16
click at [635, 526] on input "checkbox" at bounding box center [633, 521] width 10 height 10
checkbox input "true"
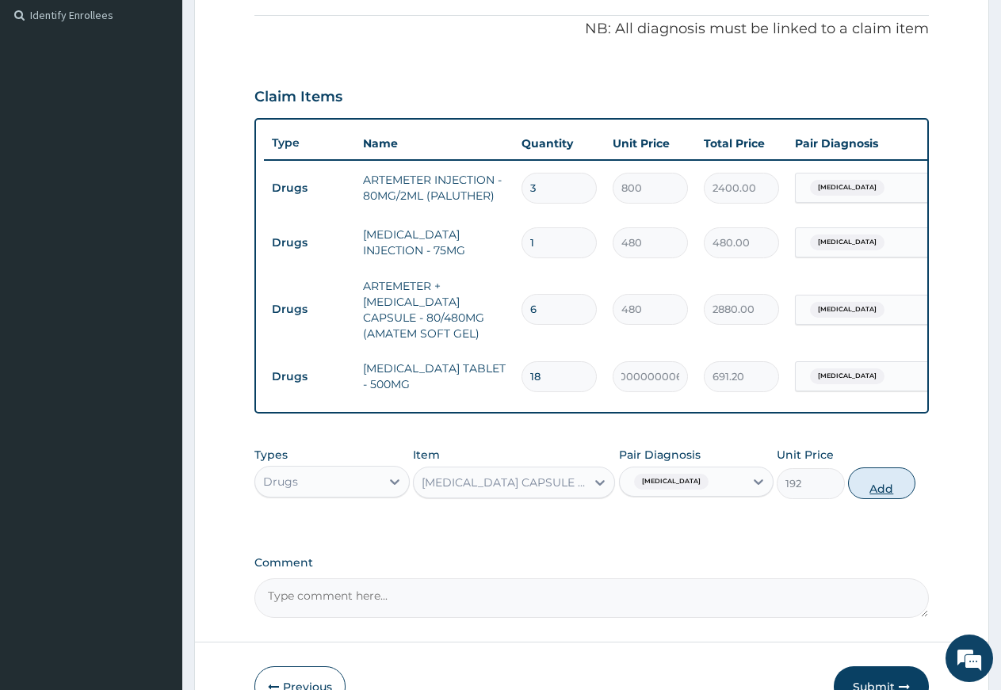
click at [892, 498] on button "Add" at bounding box center [881, 484] width 67 height 32
type input "0"
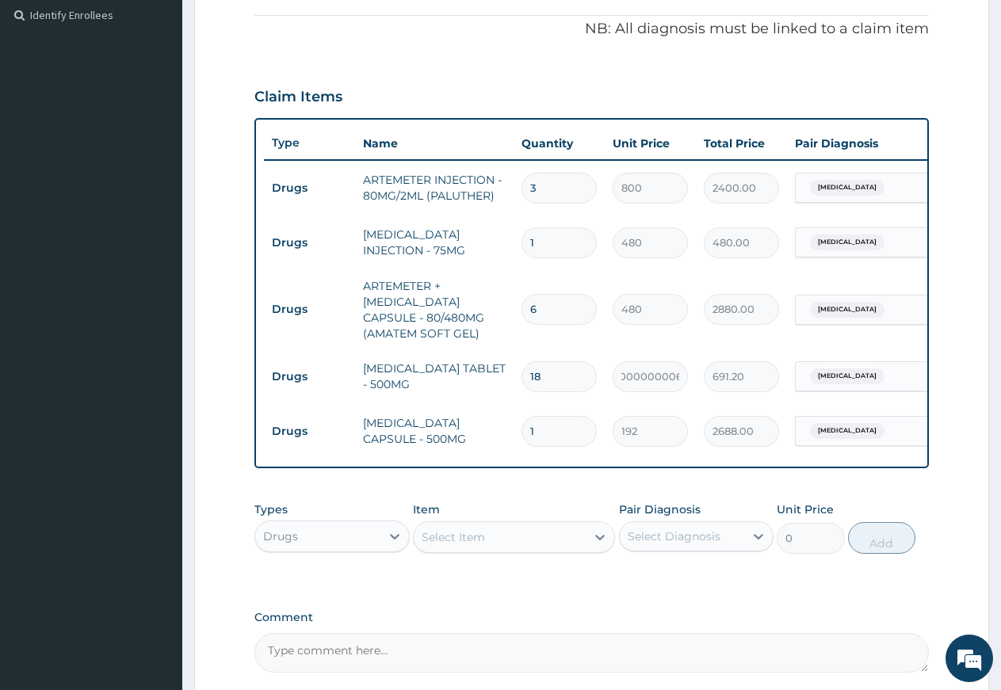
type input "14"
type input "2688.00"
type input "14"
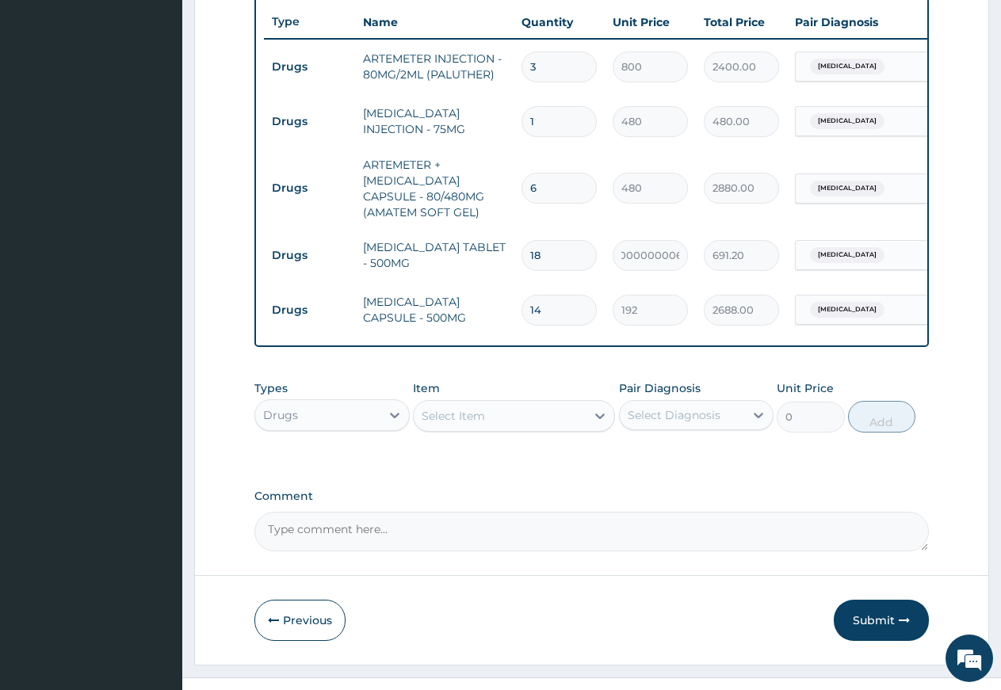
scroll to position [634, 0]
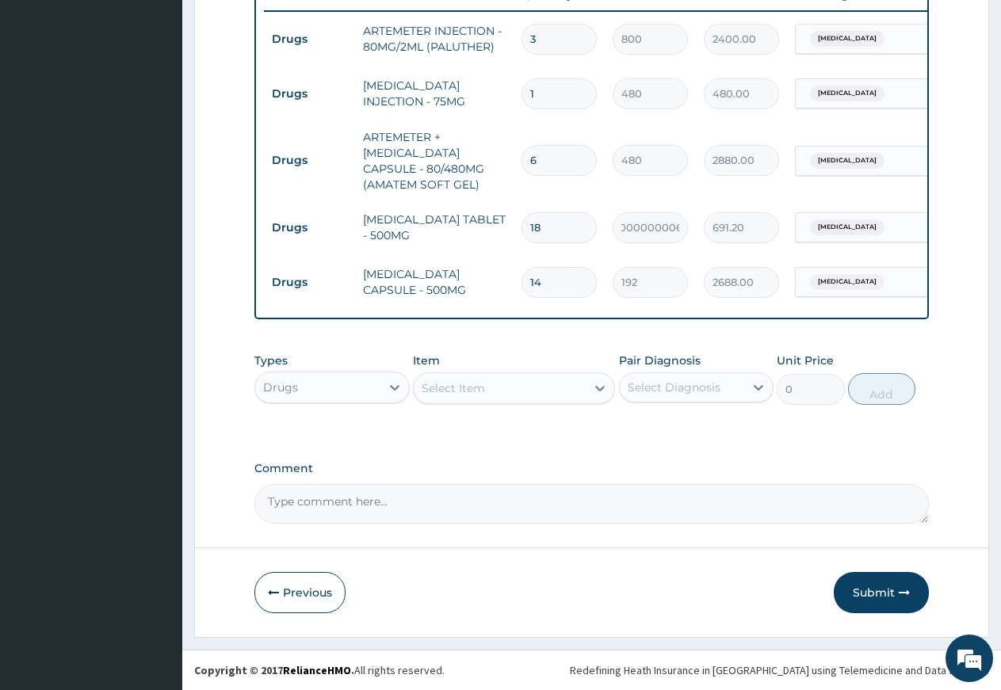
click at [362, 504] on textarea "Comment" at bounding box center [591, 504] width 674 height 40
type textarea "APPROVAL CODE"
click at [880, 587] on button "Submit" at bounding box center [881, 592] width 95 height 41
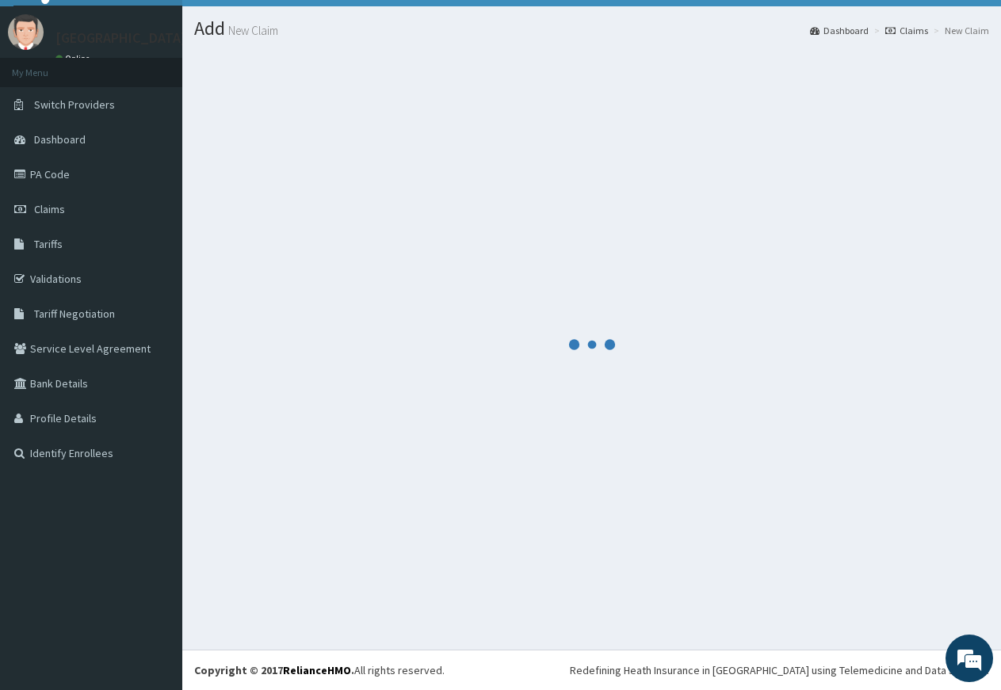
scroll to position [33, 0]
